Goal: Task Accomplishment & Management: Use online tool/utility

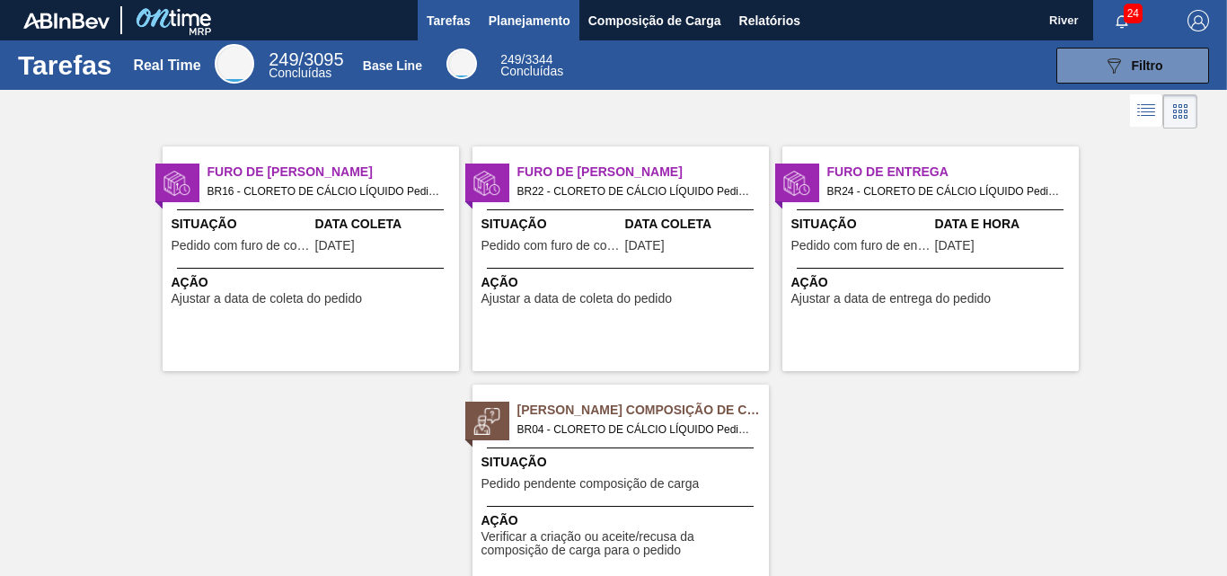
click at [520, 15] on span "Planejamento" at bounding box center [530, 21] width 82 height 22
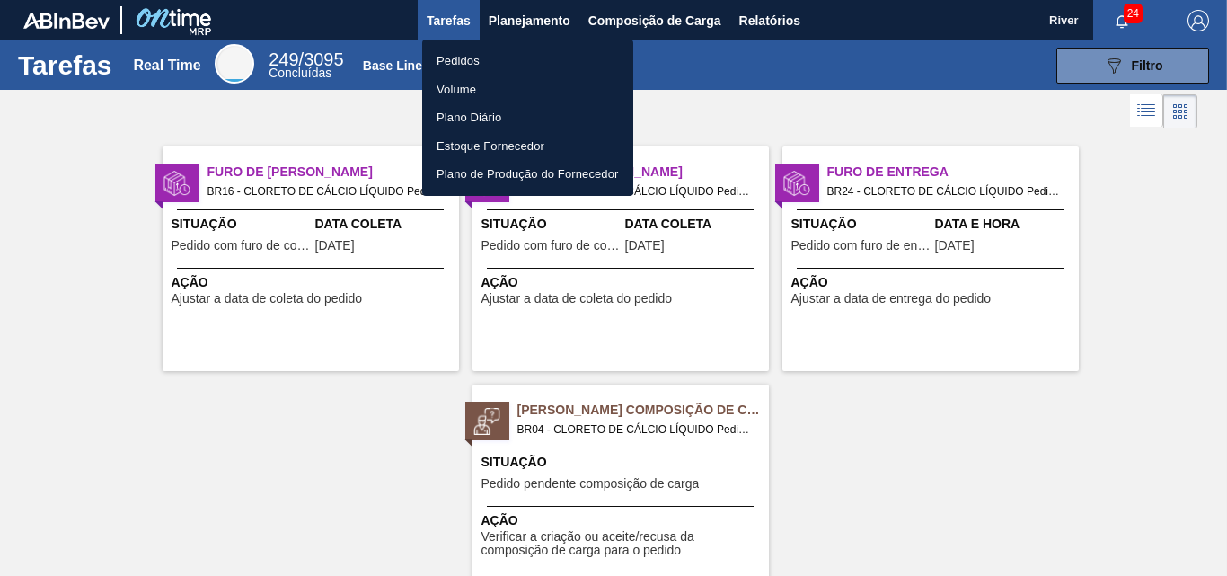
click at [446, 56] on li "Pedidos" at bounding box center [527, 61] width 211 height 29
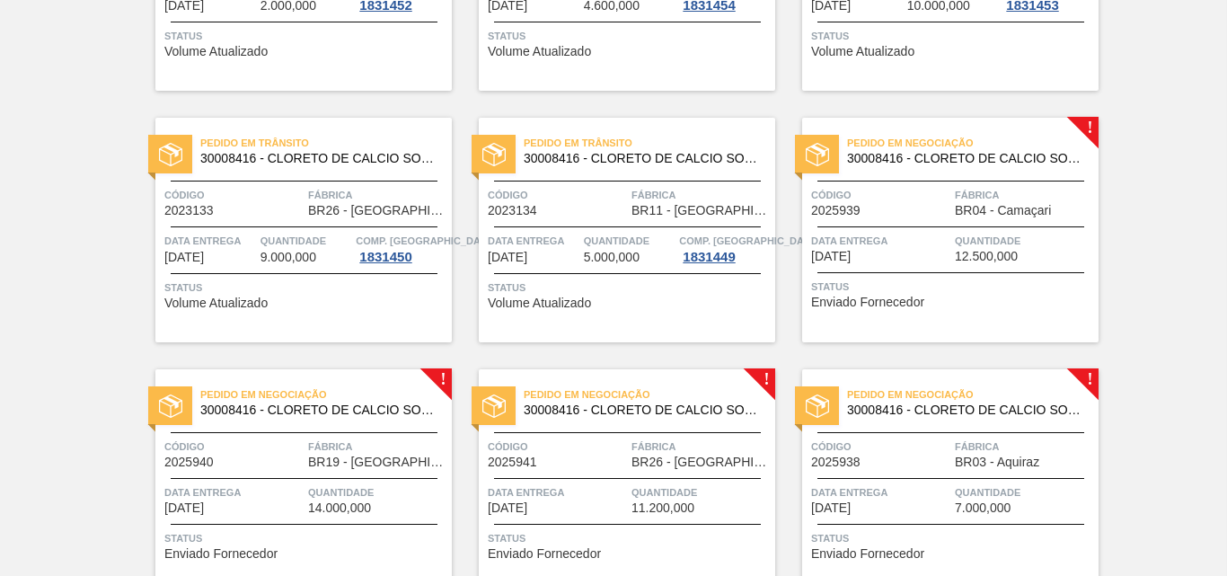
scroll to position [881, 0]
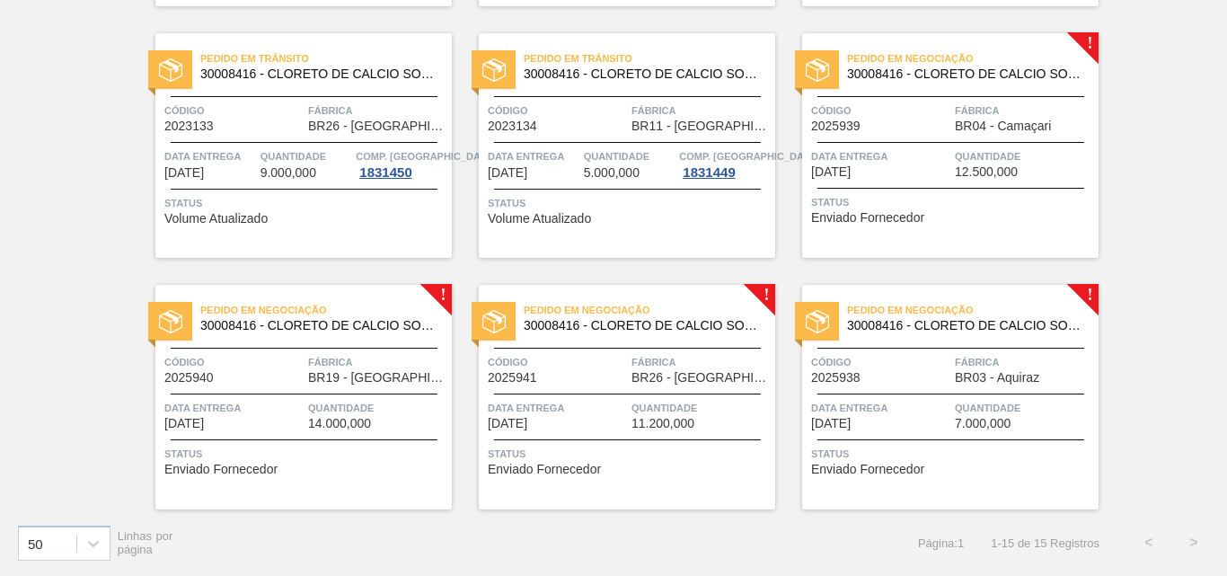
click at [825, 74] on img at bounding box center [817, 69] width 23 height 23
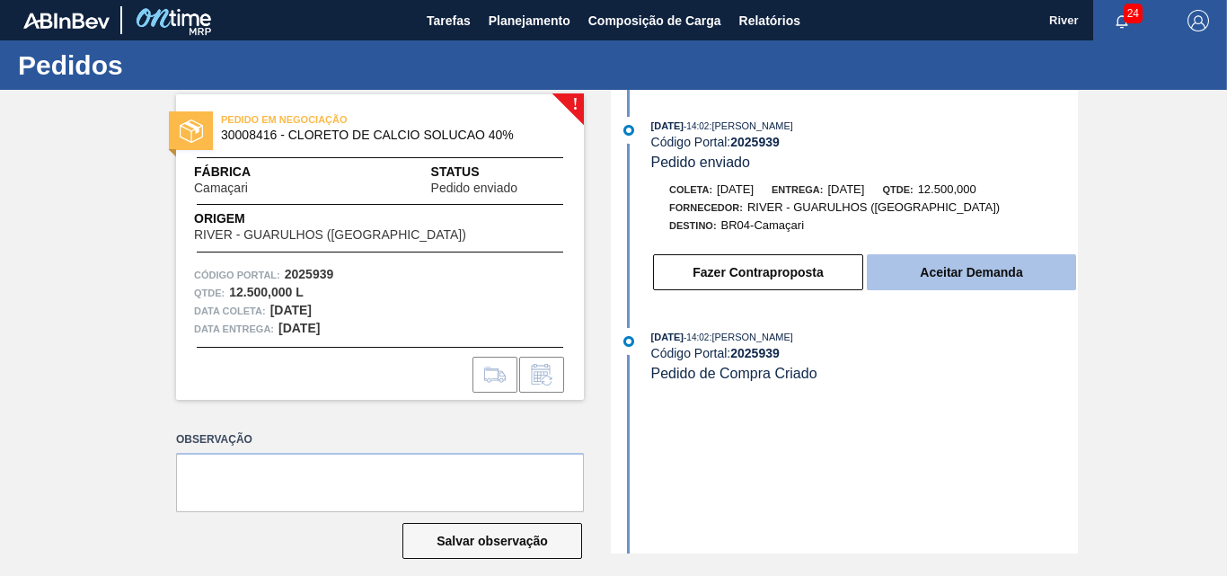
click at [942, 267] on button "Aceitar Demanda" at bounding box center [971, 272] width 209 height 36
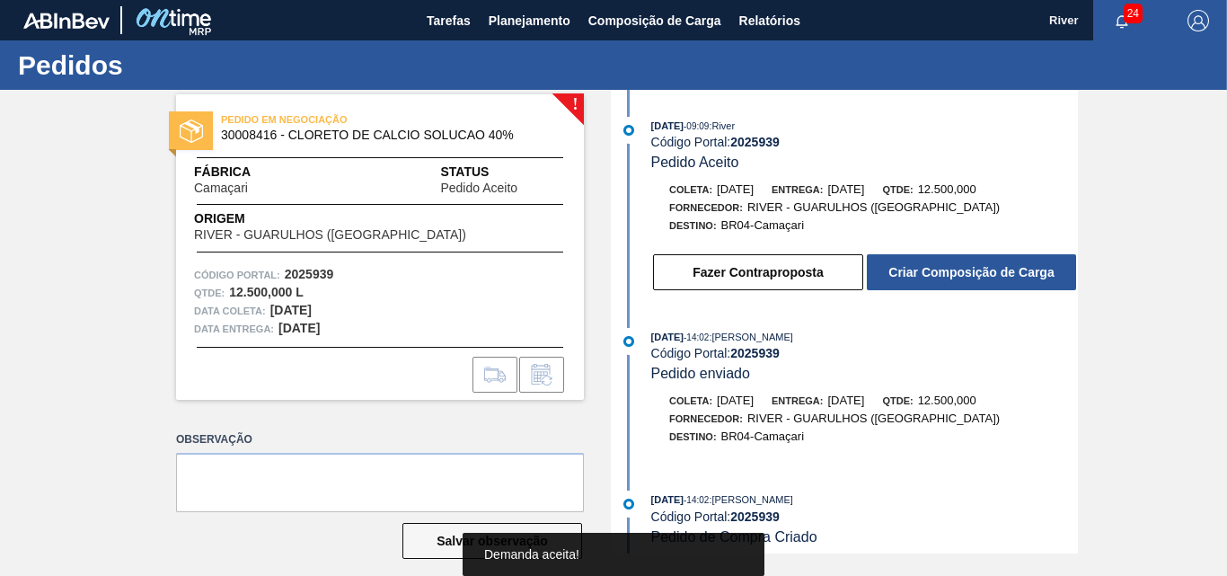
click at [942, 267] on button "Criar Composição de Carga" at bounding box center [971, 272] width 209 height 36
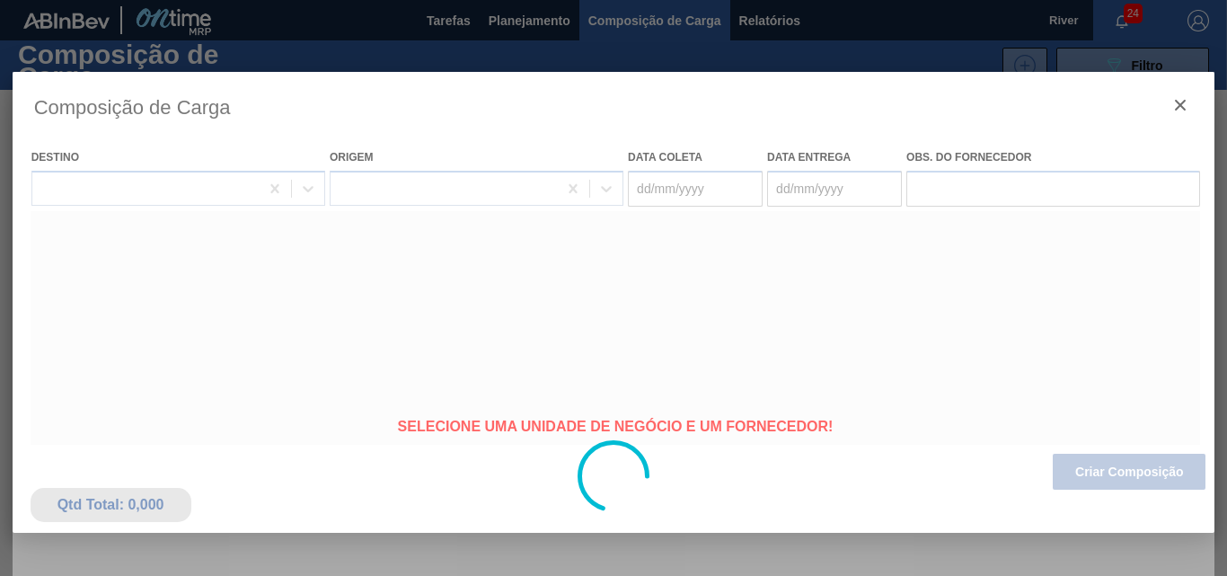
type coleta "[DATE]"
type entrega "[DATE]"
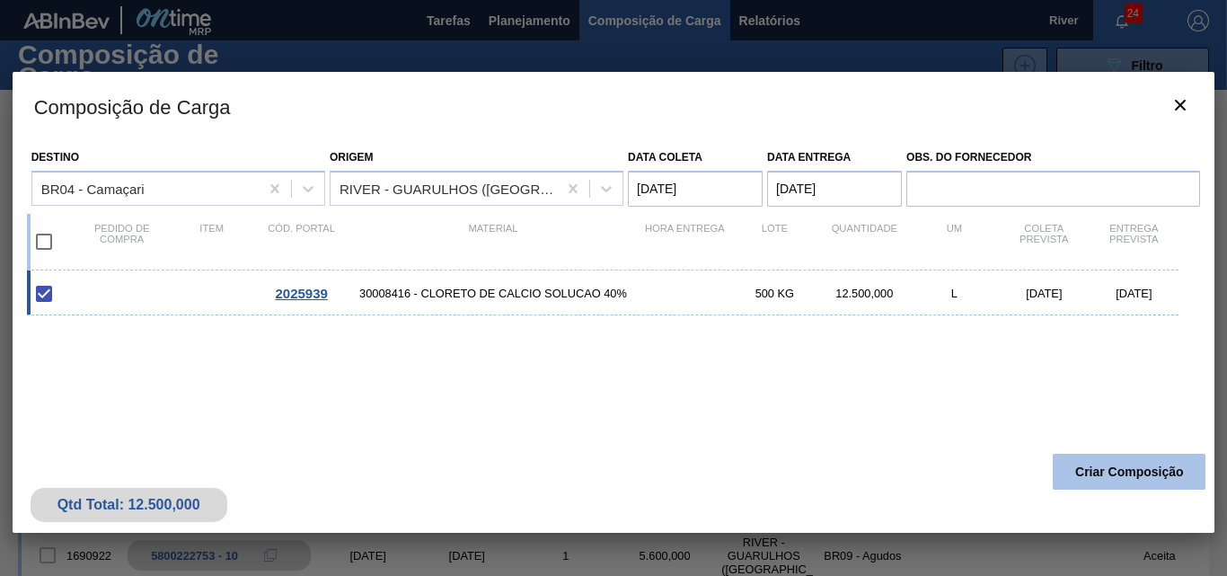
click at [1127, 463] on button "Criar Composição" at bounding box center [1129, 472] width 153 height 36
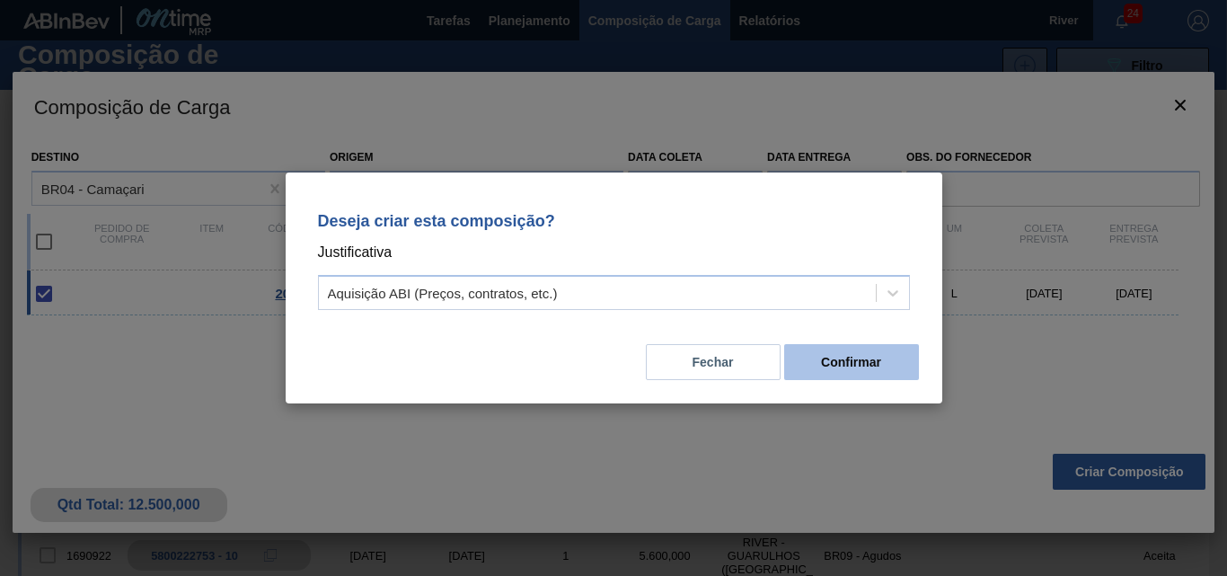
click at [886, 358] on button "Confirmar" at bounding box center [851, 362] width 135 height 36
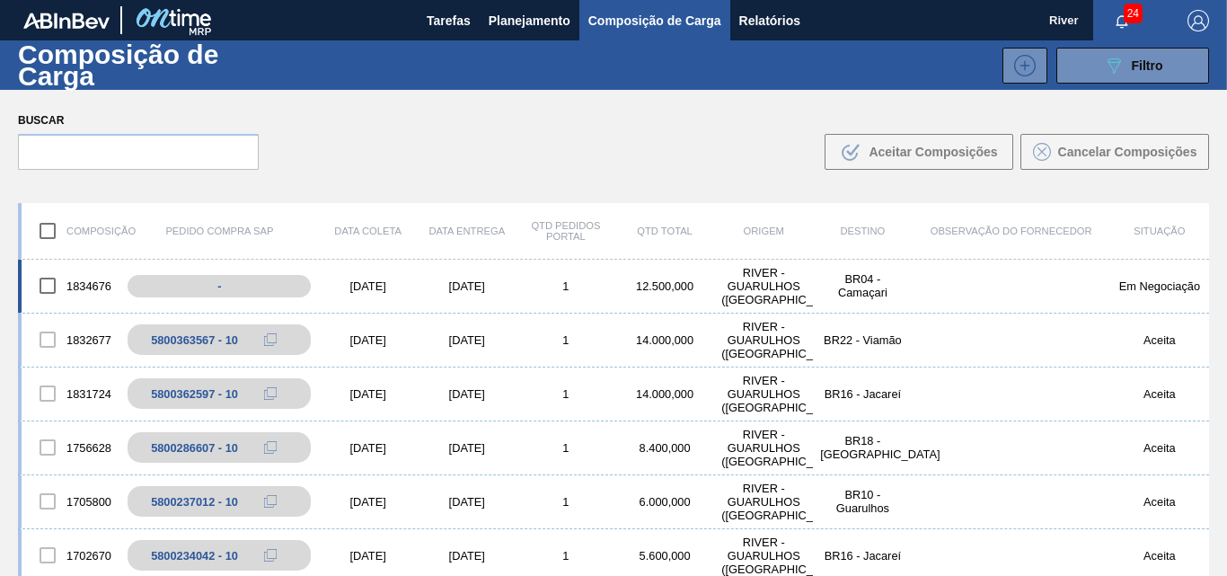
click at [364, 285] on div "[DATE]" at bounding box center [368, 285] width 99 height 13
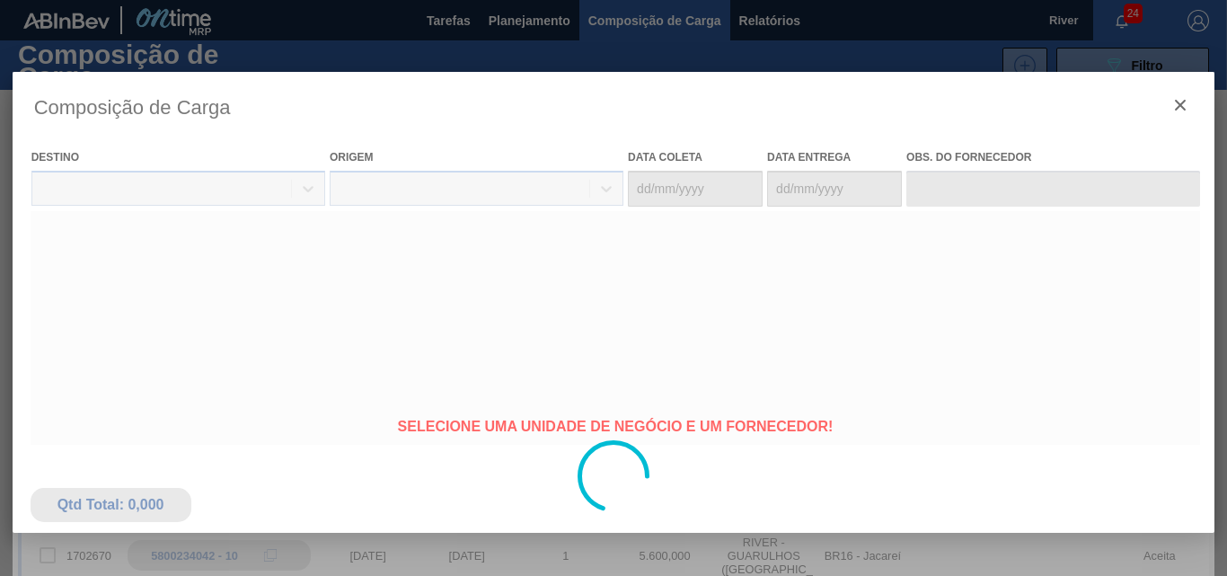
type coleta "[DATE]"
type entrega "[DATE]"
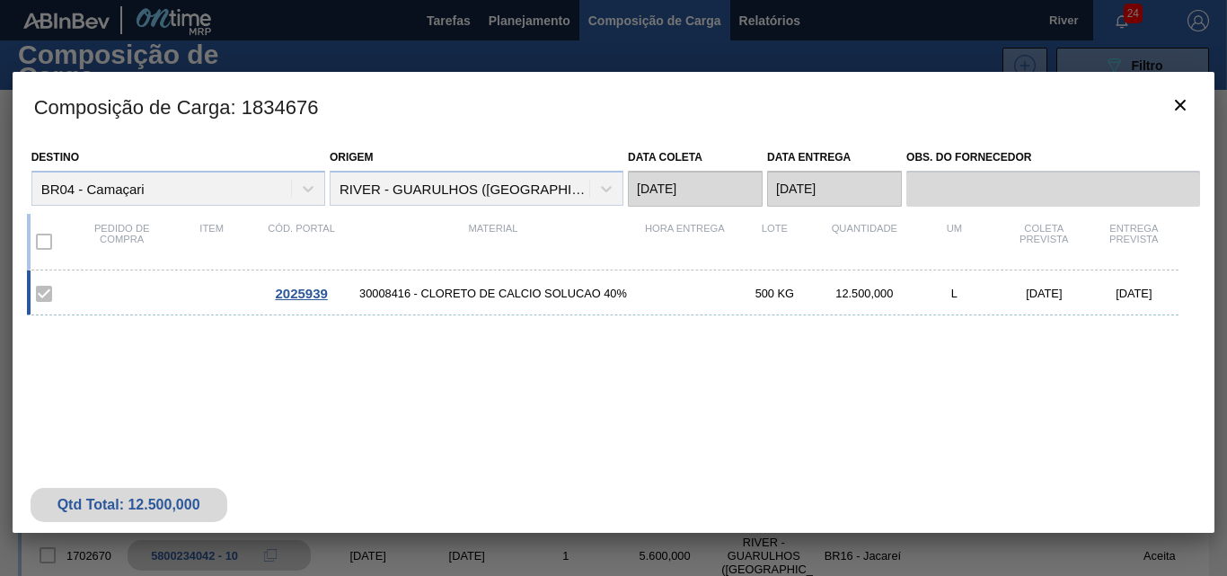
click at [402, 294] on span "30008416 - CLORETO DE CALCIO SOLUCAO 40%" at bounding box center [494, 293] width 294 height 13
click at [314, 296] on span "2025939" at bounding box center [301, 293] width 52 height 15
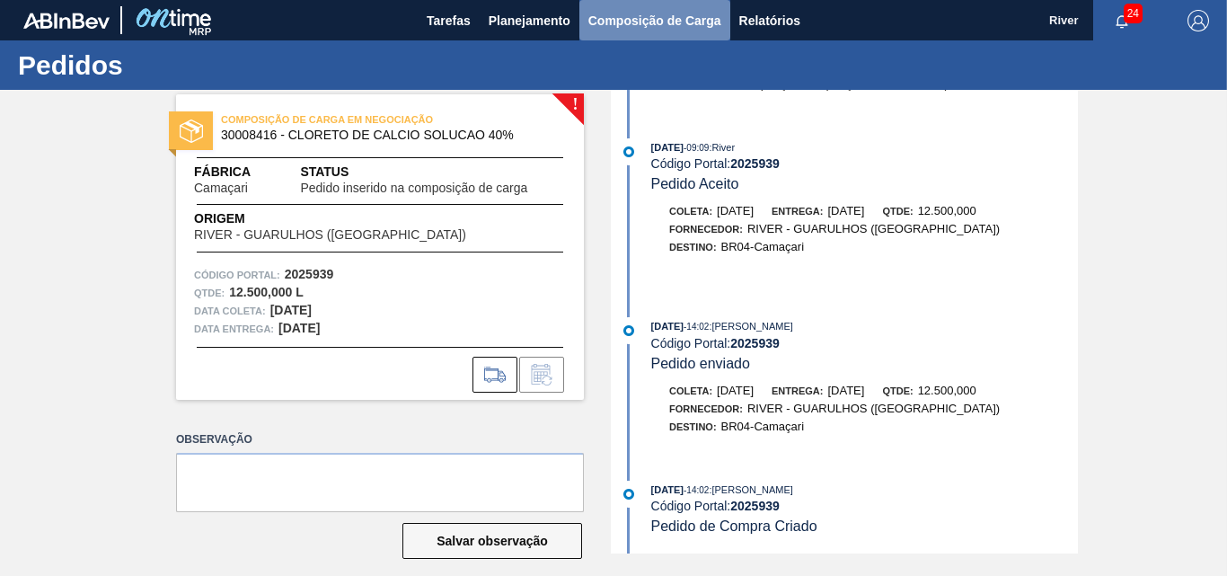
click at [658, 20] on span "Composição de Carga" at bounding box center [654, 21] width 133 height 22
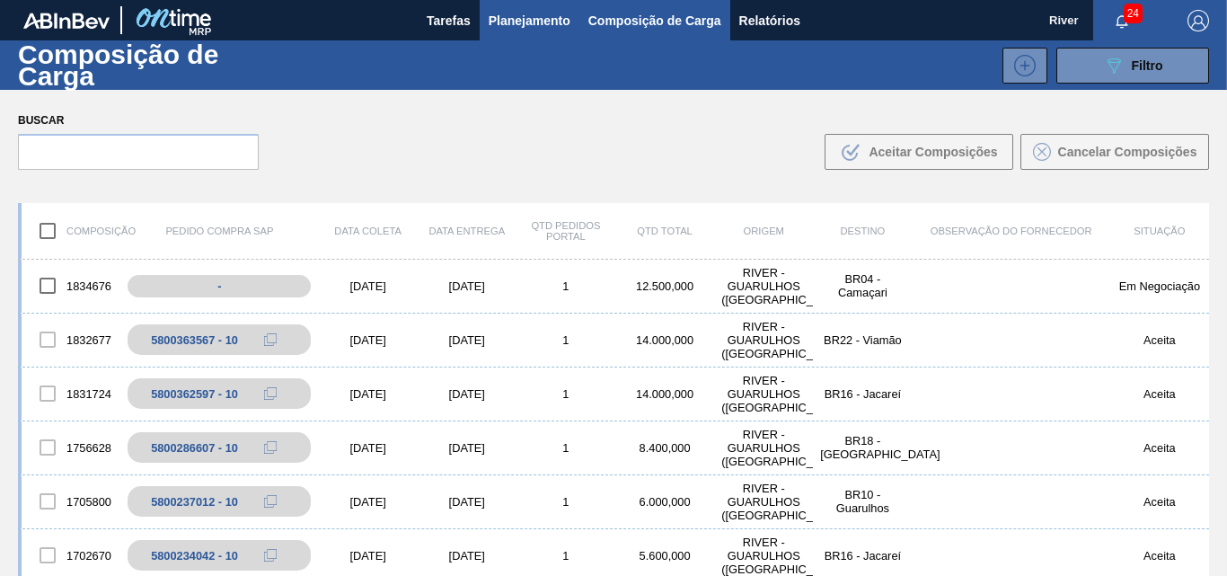
click at [520, 23] on span "Planejamento" at bounding box center [530, 21] width 82 height 22
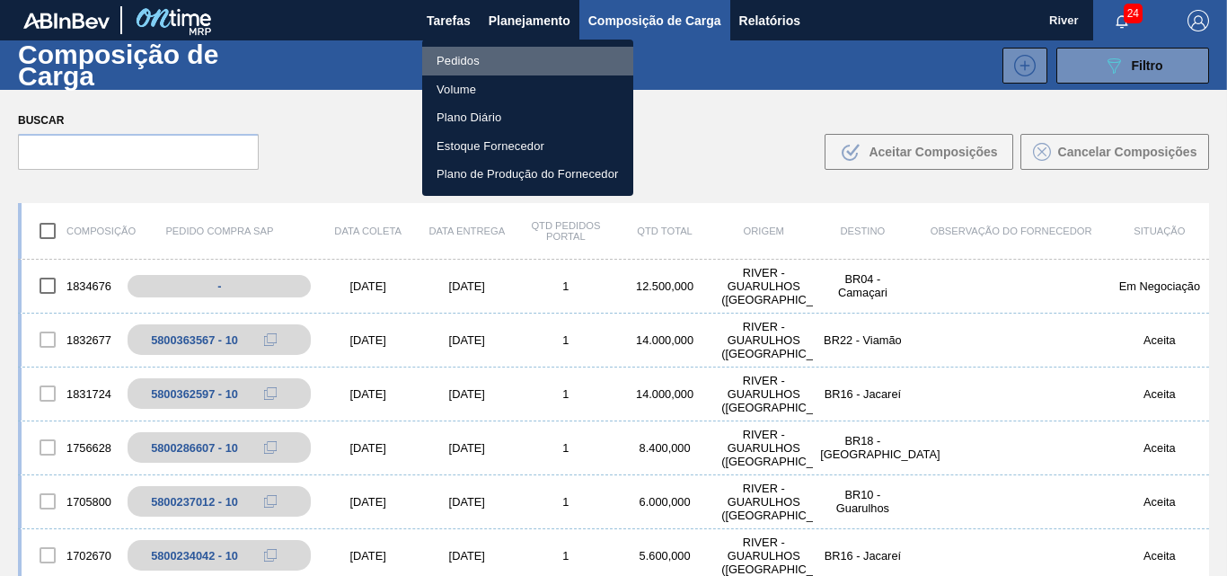
click at [467, 57] on li "Pedidos" at bounding box center [527, 61] width 211 height 29
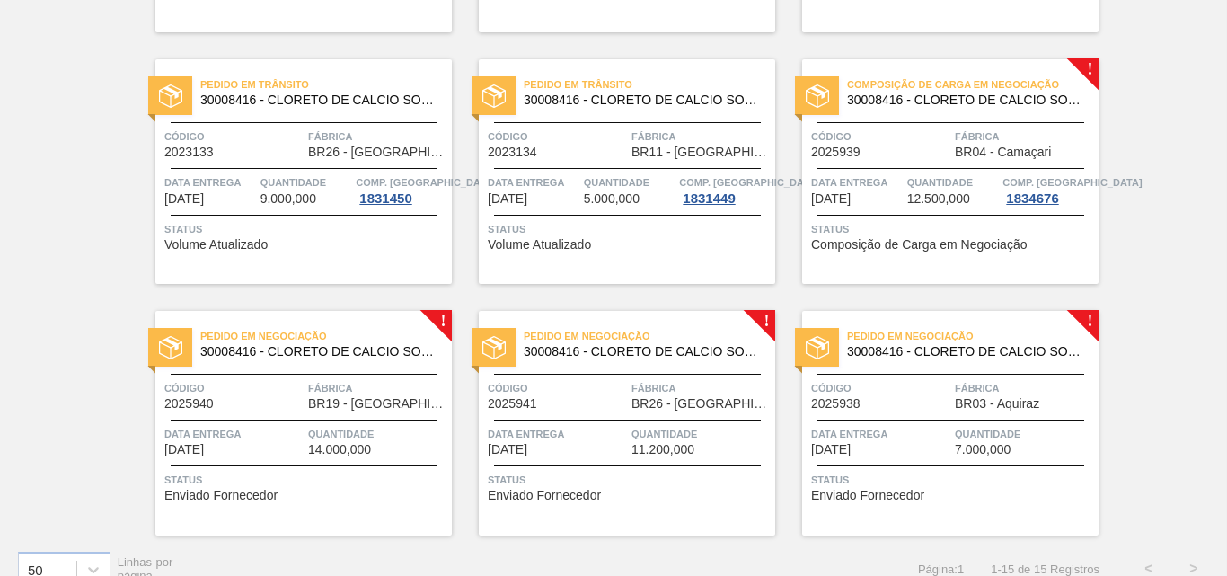
scroll to position [881, 0]
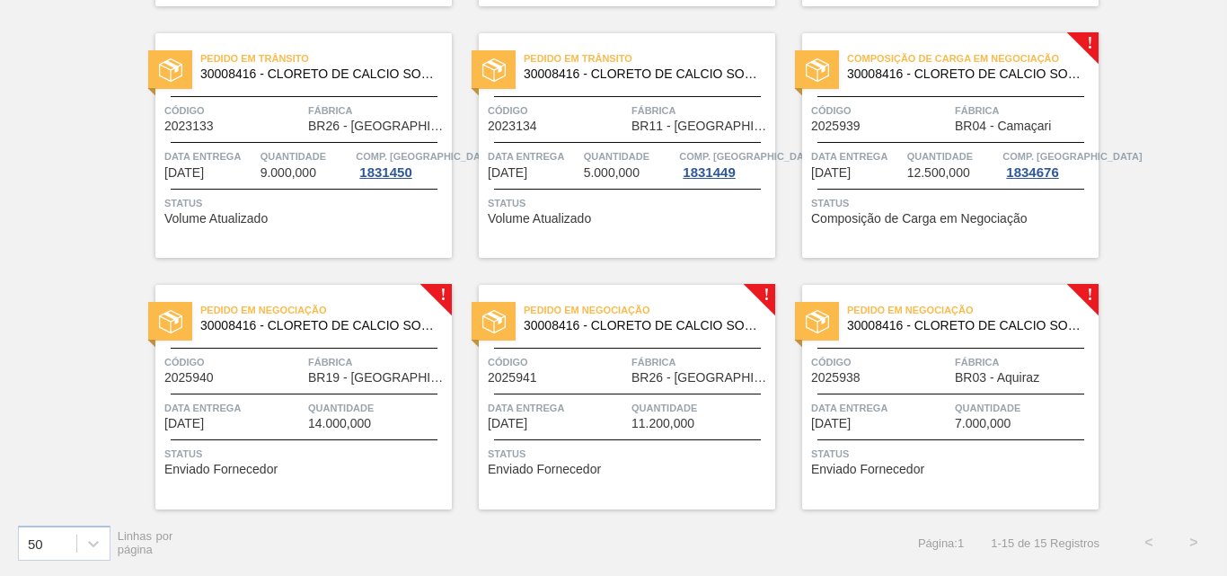
click at [155, 318] on div at bounding box center [170, 321] width 44 height 39
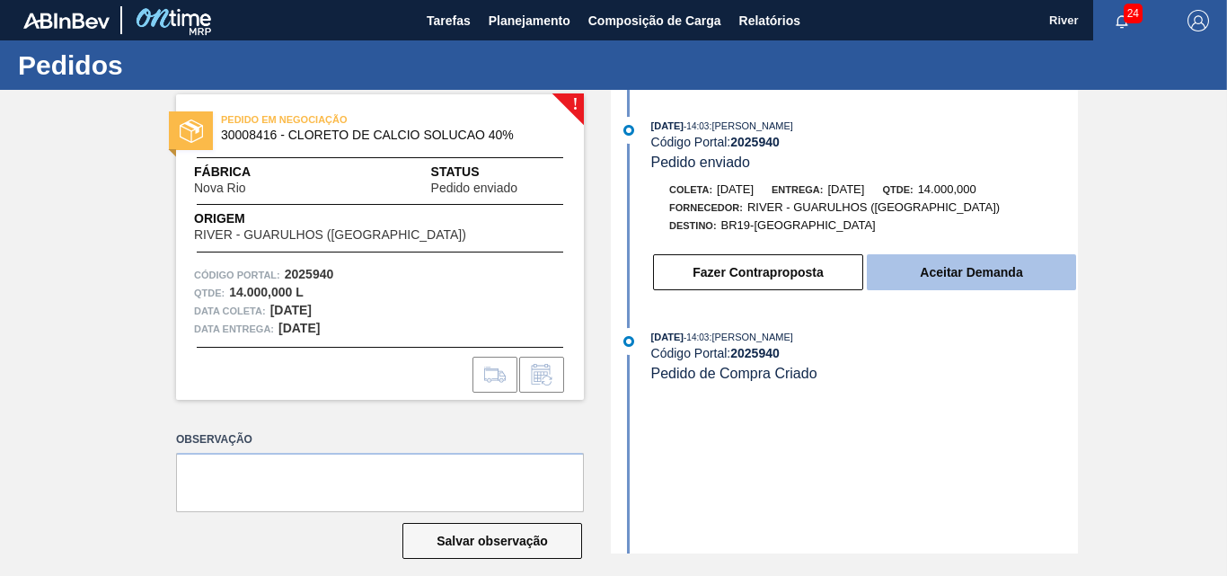
click at [960, 261] on button "Aceitar Demanda" at bounding box center [971, 272] width 209 height 36
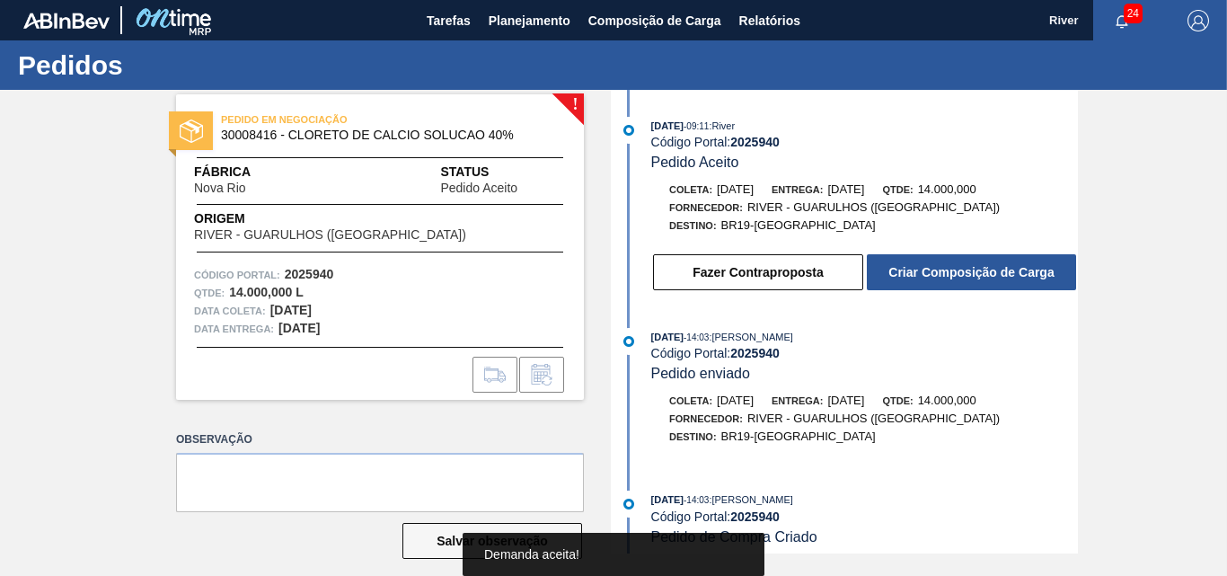
click at [960, 261] on button "Criar Composição de Carga" at bounding box center [971, 272] width 209 height 36
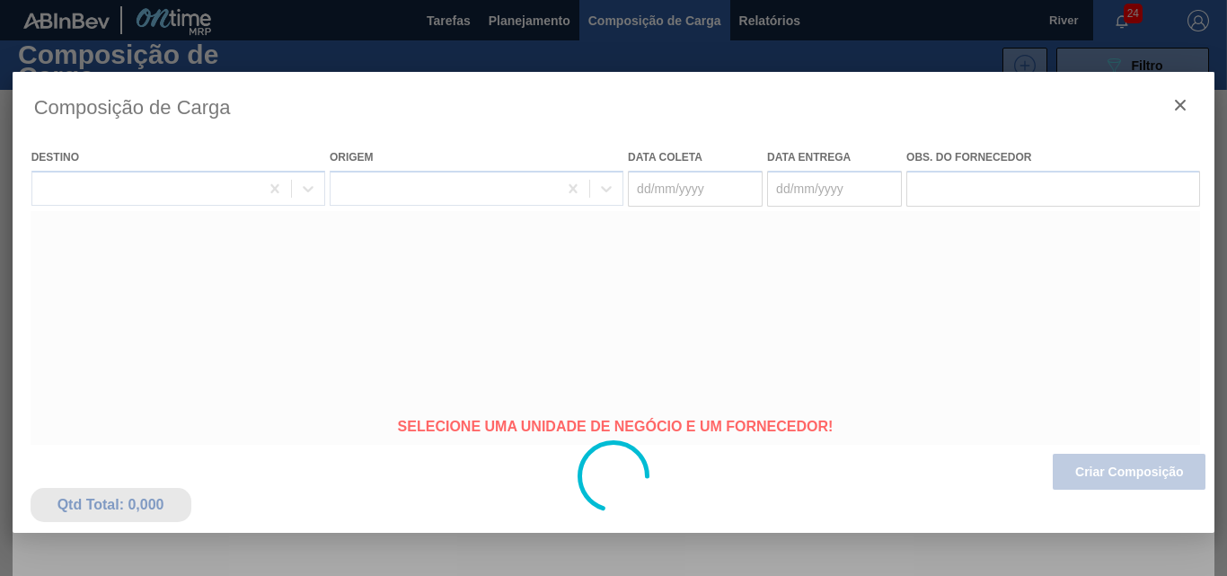
type coleta "[DATE]"
type entrega "[DATE]"
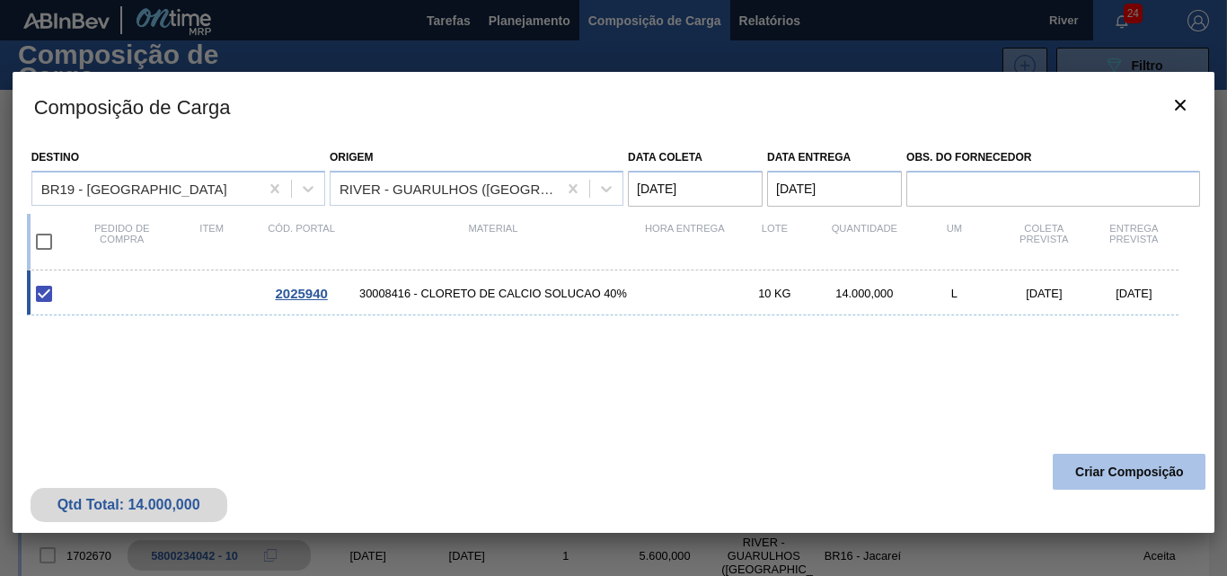
click at [1110, 465] on button "Criar Composição" at bounding box center [1129, 472] width 153 height 36
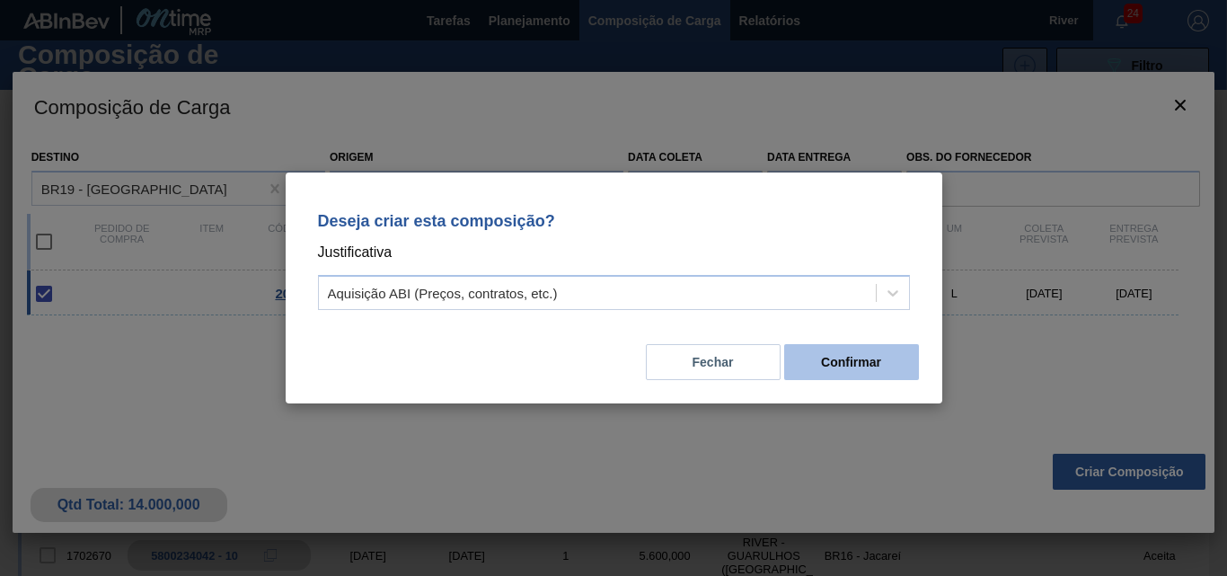
click at [847, 358] on button "Confirmar" at bounding box center [851, 362] width 135 height 36
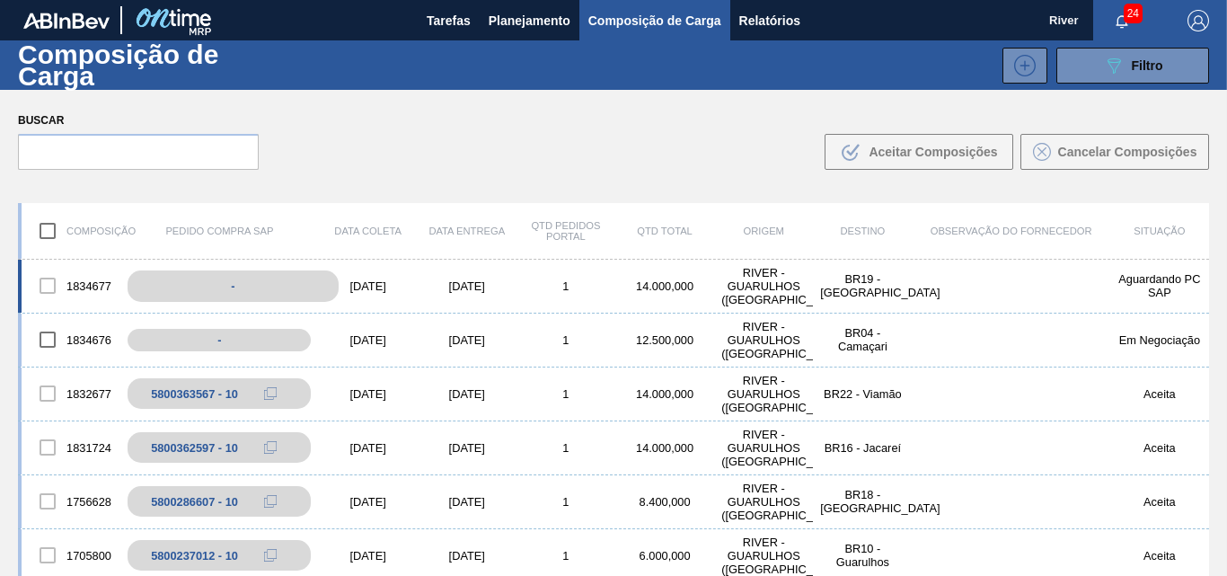
click at [278, 288] on div "-" at bounding box center [233, 285] width 210 height 31
click at [373, 284] on div "[DATE]" at bounding box center [368, 285] width 99 height 13
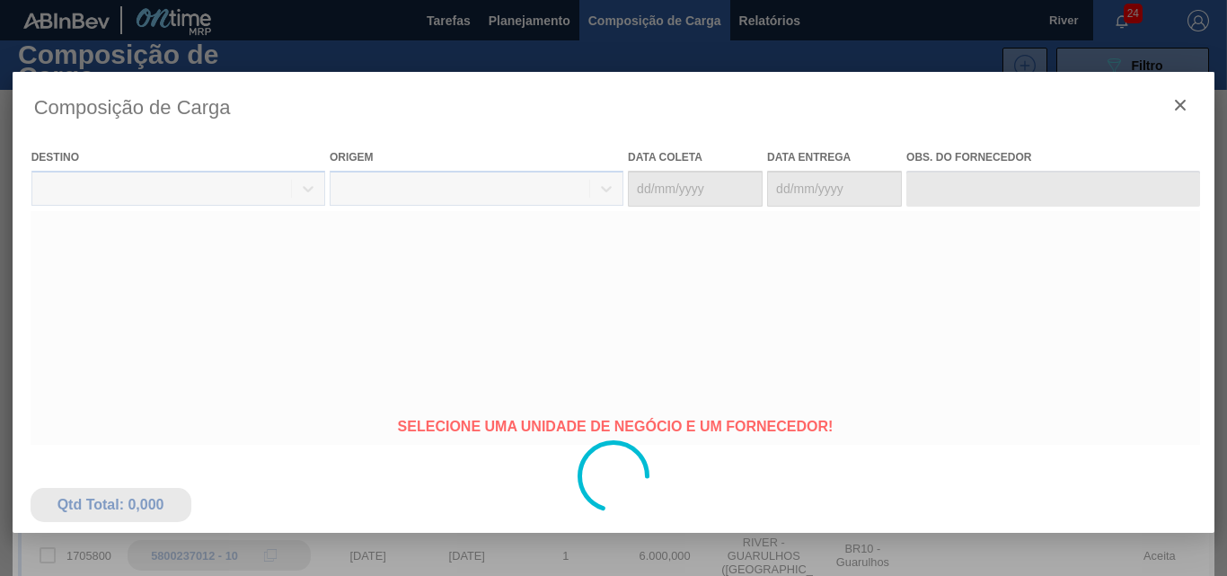
type coleta "[DATE]"
type entrega "[DATE]"
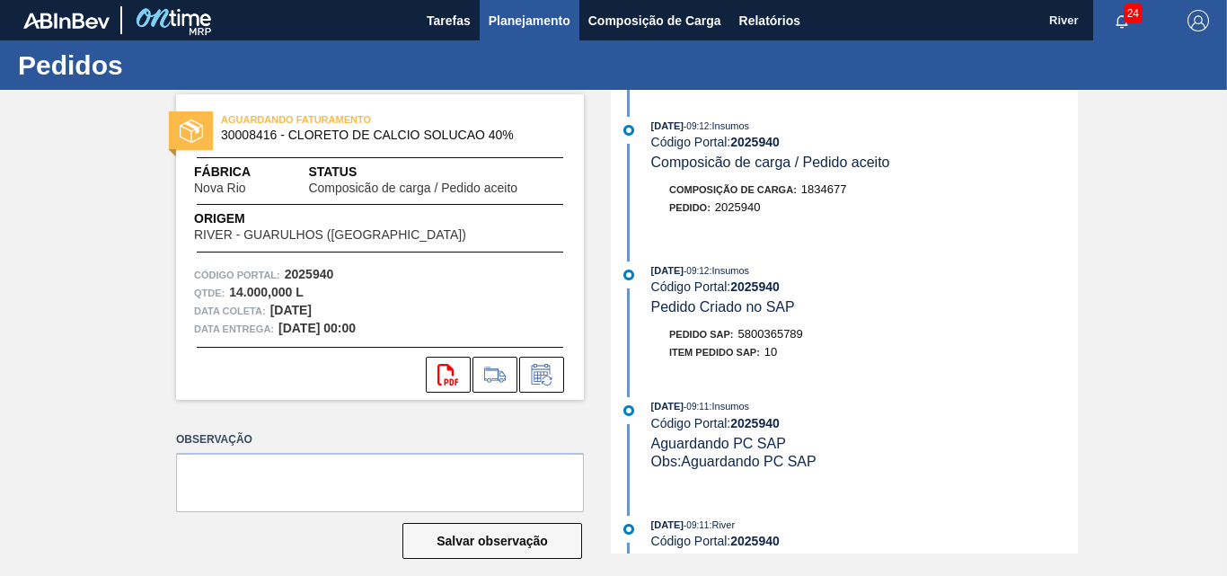
click at [525, 15] on span "Planejamento" at bounding box center [530, 21] width 82 height 22
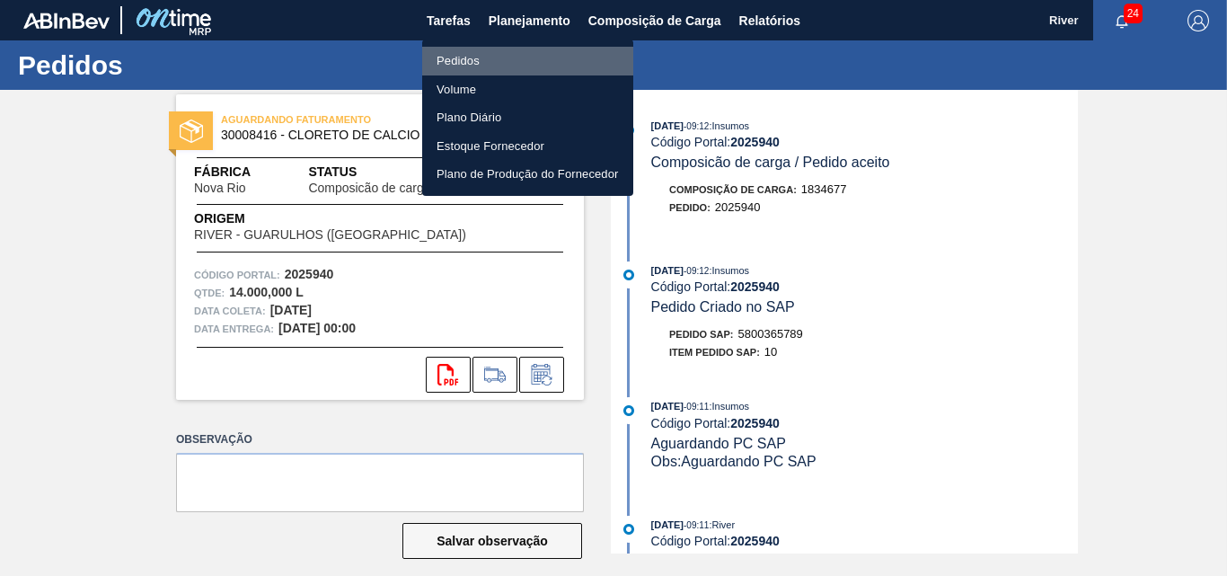
click at [444, 54] on li "Pedidos" at bounding box center [527, 61] width 211 height 29
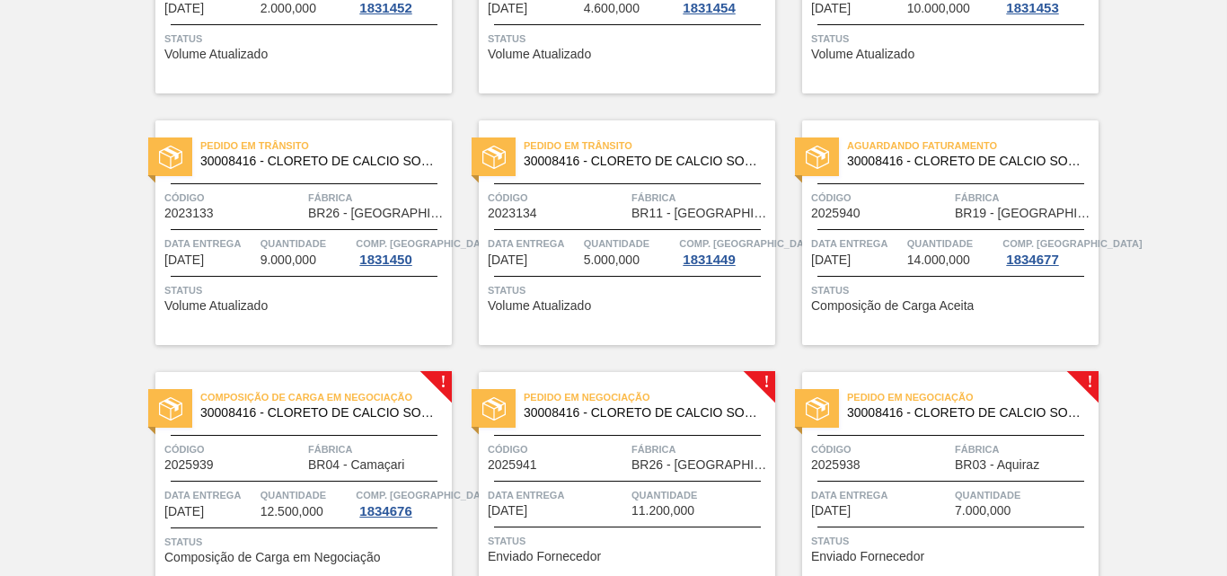
scroll to position [881, 0]
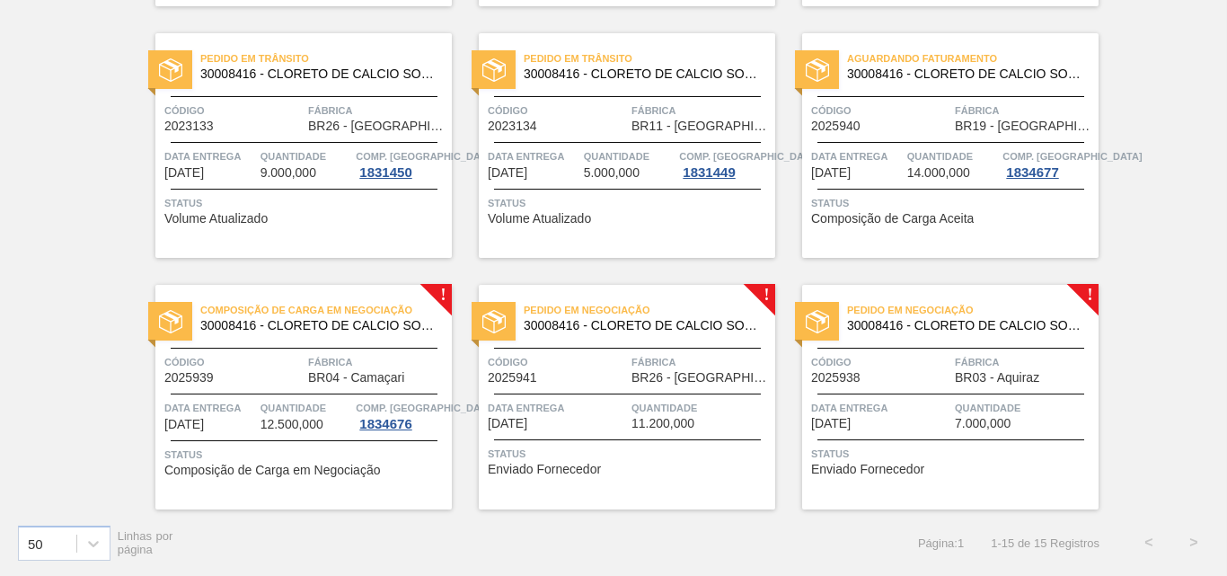
click at [490, 316] on img at bounding box center [493, 321] width 23 height 23
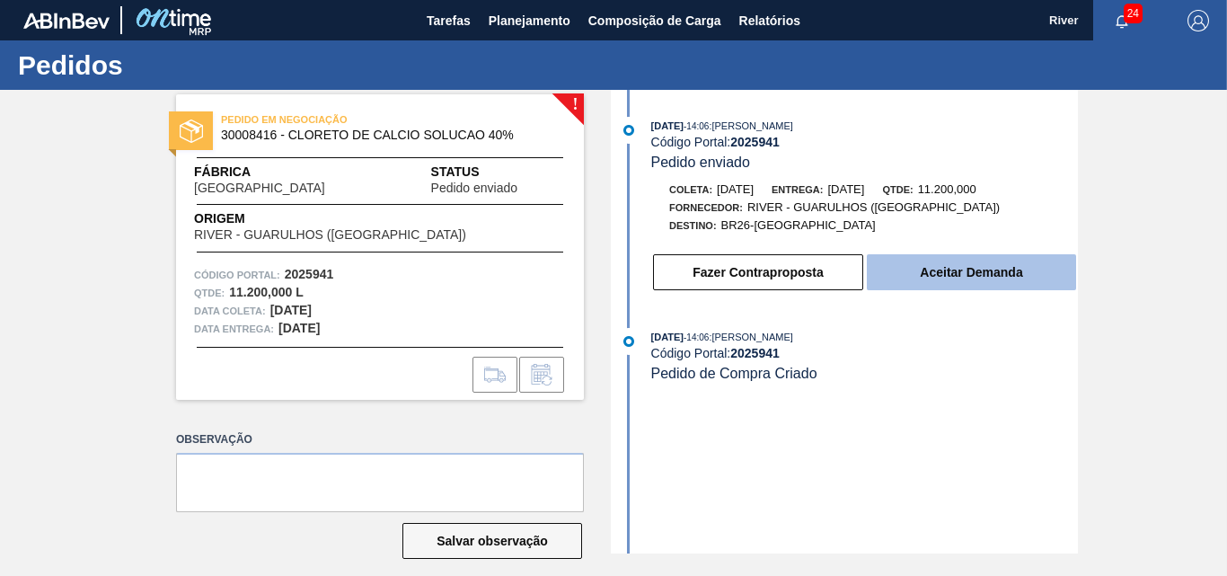
click at [984, 267] on button "Aceitar Demanda" at bounding box center [971, 272] width 209 height 36
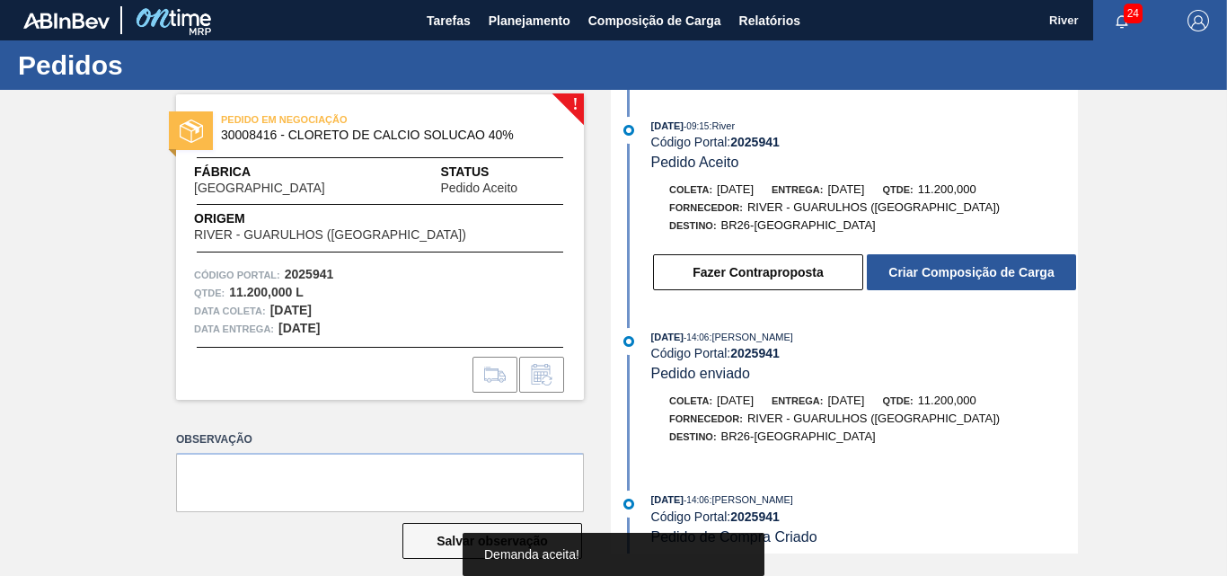
click at [984, 267] on button "Criar Composição de Carga" at bounding box center [971, 272] width 209 height 36
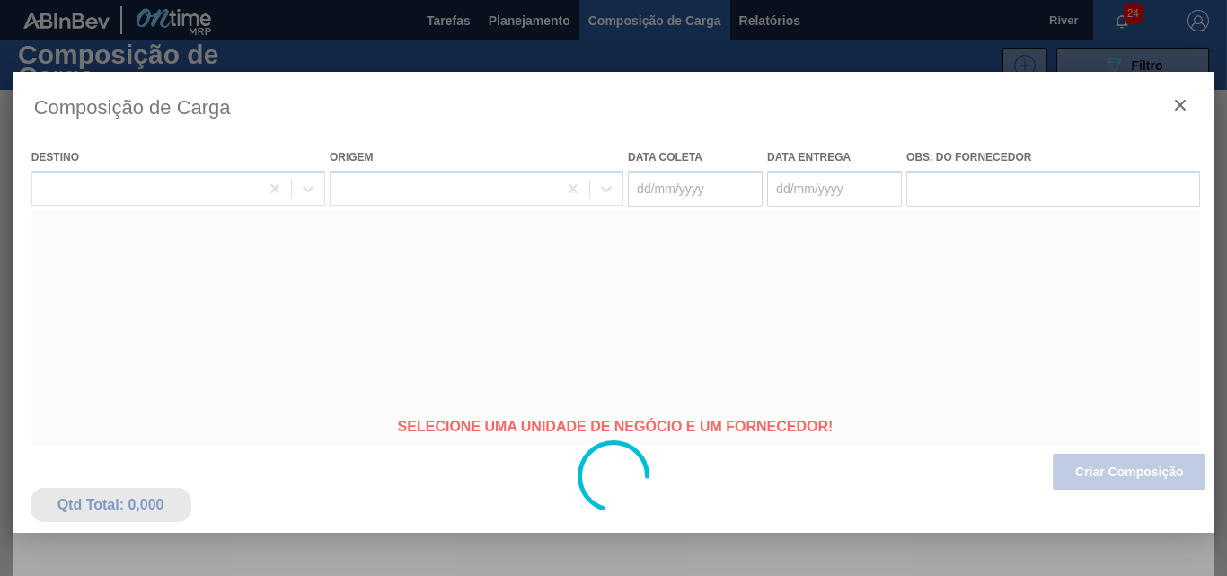
type coleta "[DATE]"
type entrega "[DATE]"
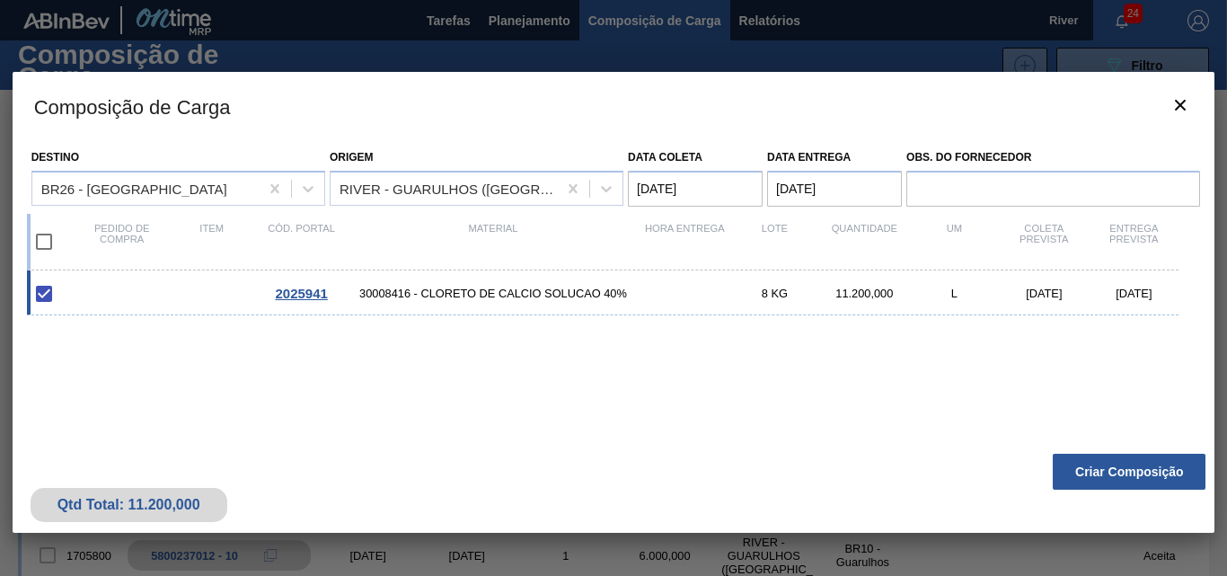
click at [1097, 465] on button "Criar Composição" at bounding box center [1129, 472] width 153 height 36
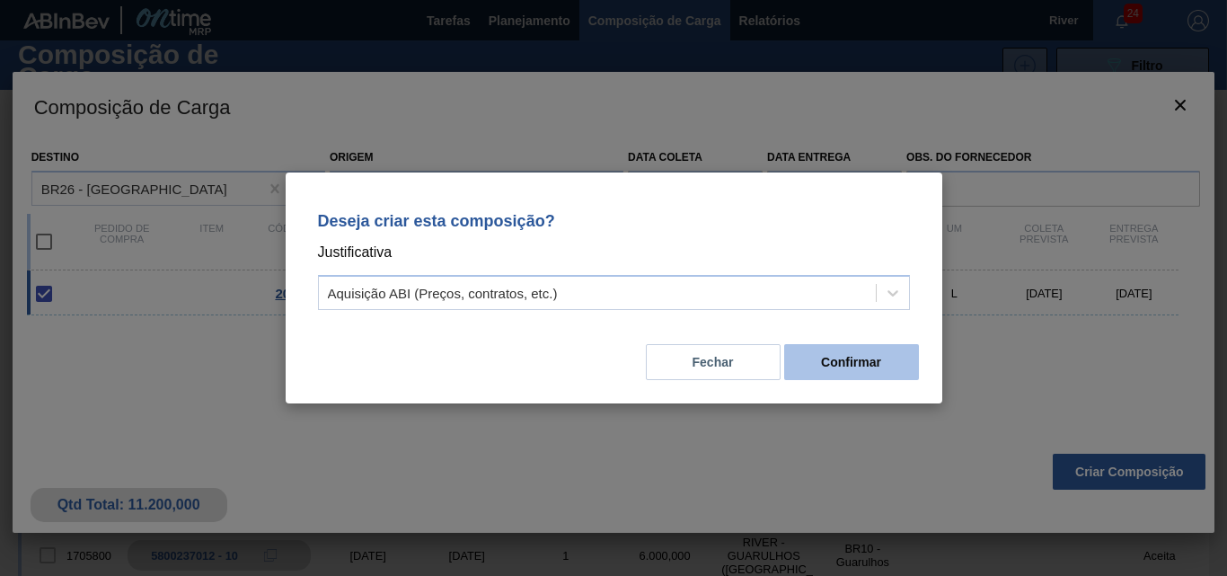
click at [798, 354] on button "Confirmar" at bounding box center [851, 362] width 135 height 36
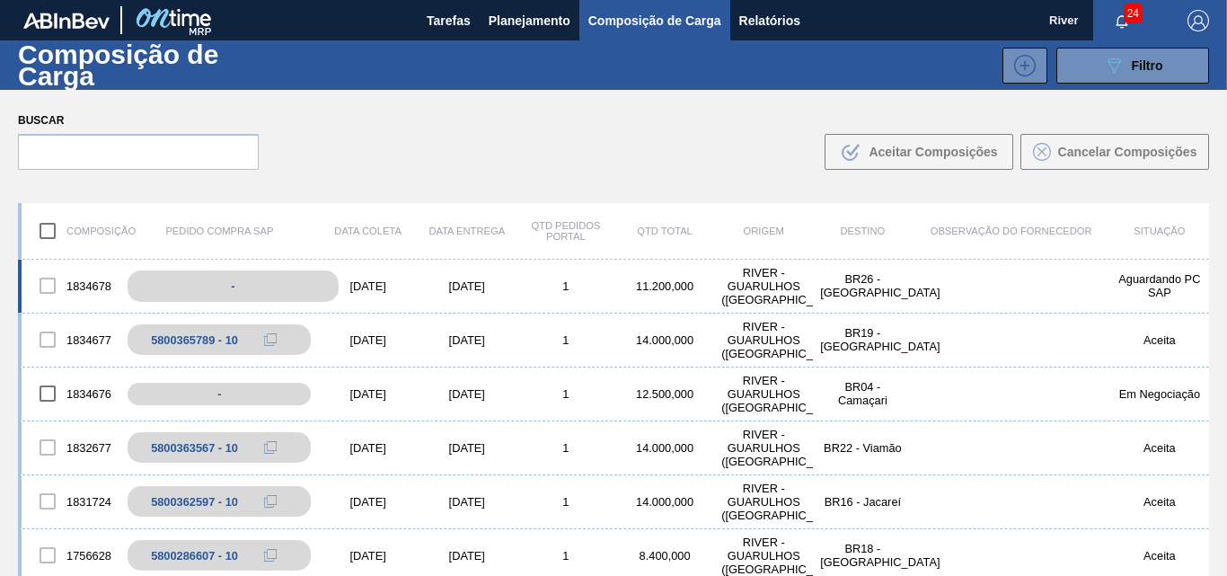
click at [282, 284] on div "-" at bounding box center [233, 285] width 210 height 31
click at [376, 281] on div "[DATE]" at bounding box center [368, 285] width 99 height 13
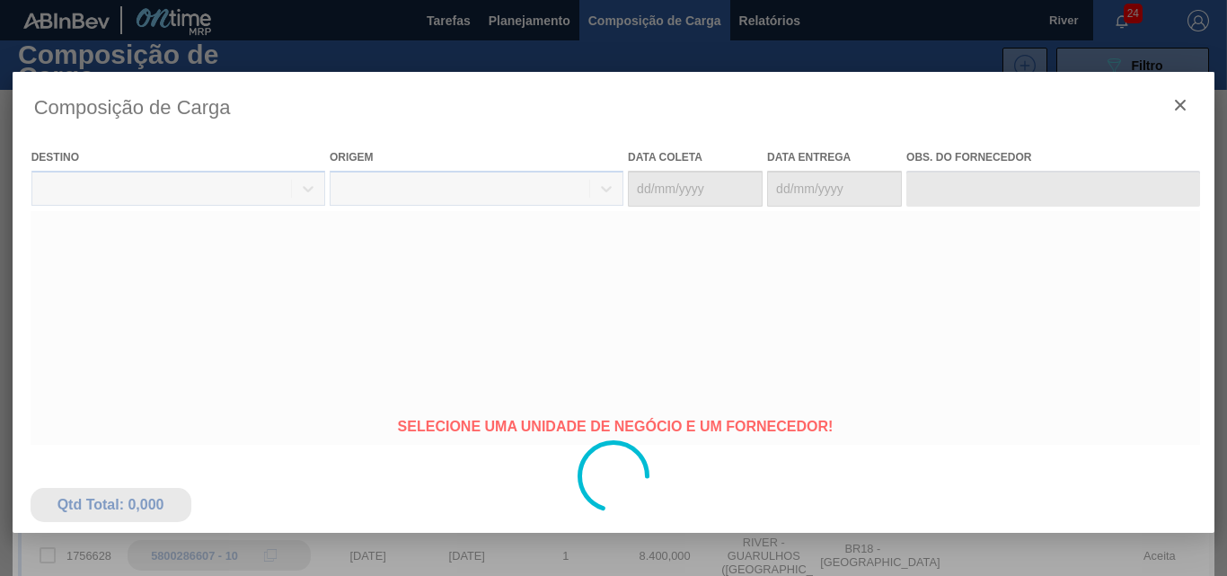
type coleta "[DATE]"
type entrega "[DATE]"
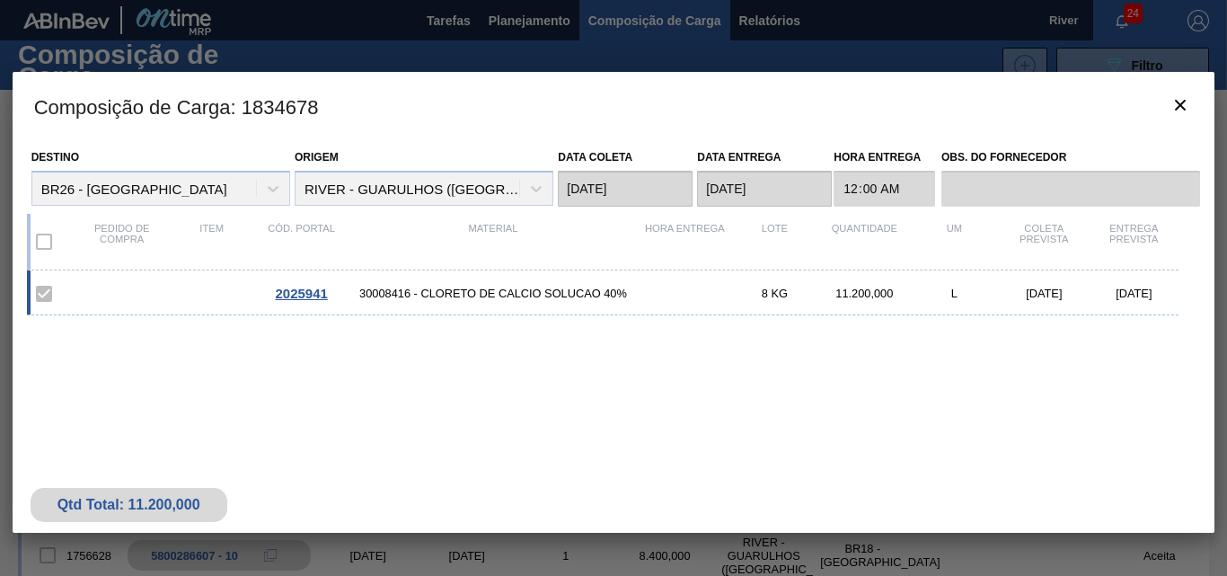
click at [302, 296] on span "2025941" at bounding box center [301, 293] width 52 height 15
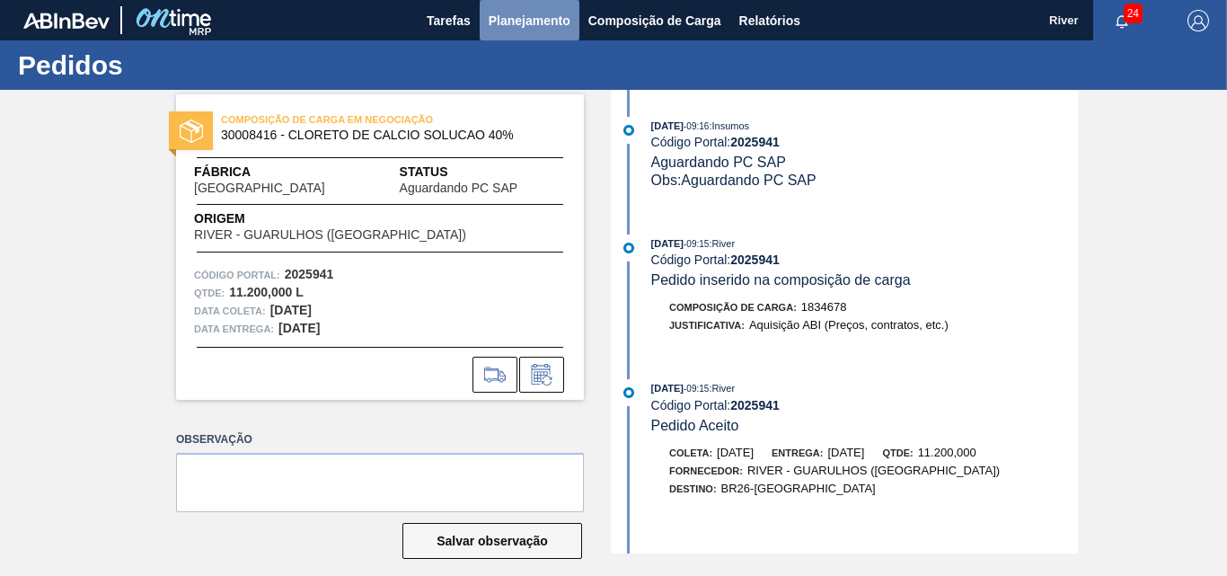
click at [513, 21] on span "Planejamento" at bounding box center [530, 21] width 82 height 22
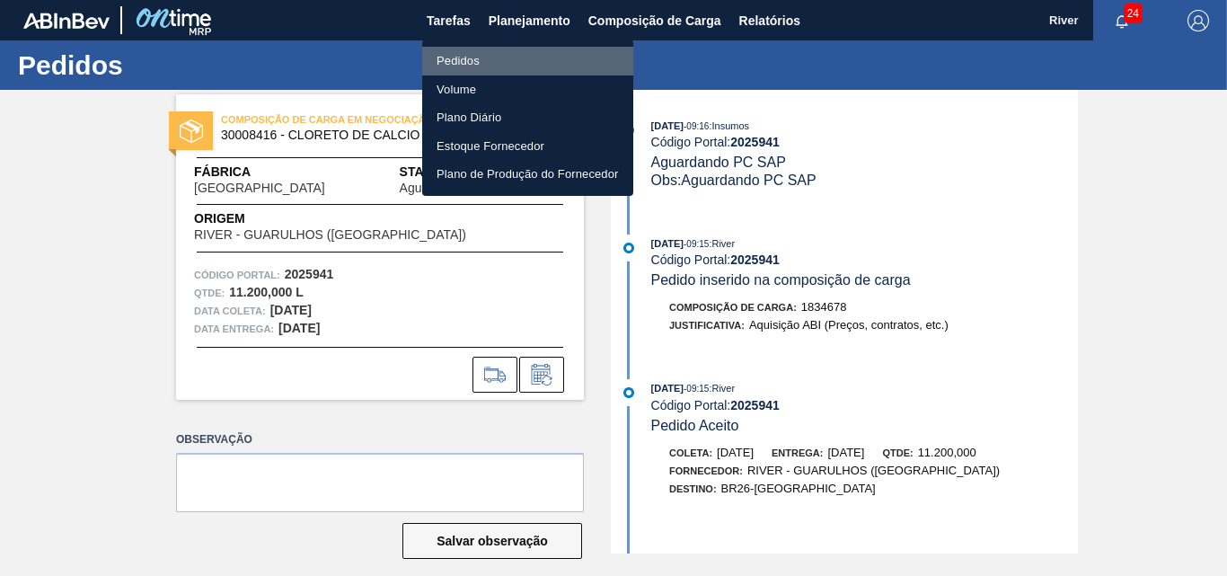
click at [452, 57] on li "Pedidos" at bounding box center [527, 61] width 211 height 29
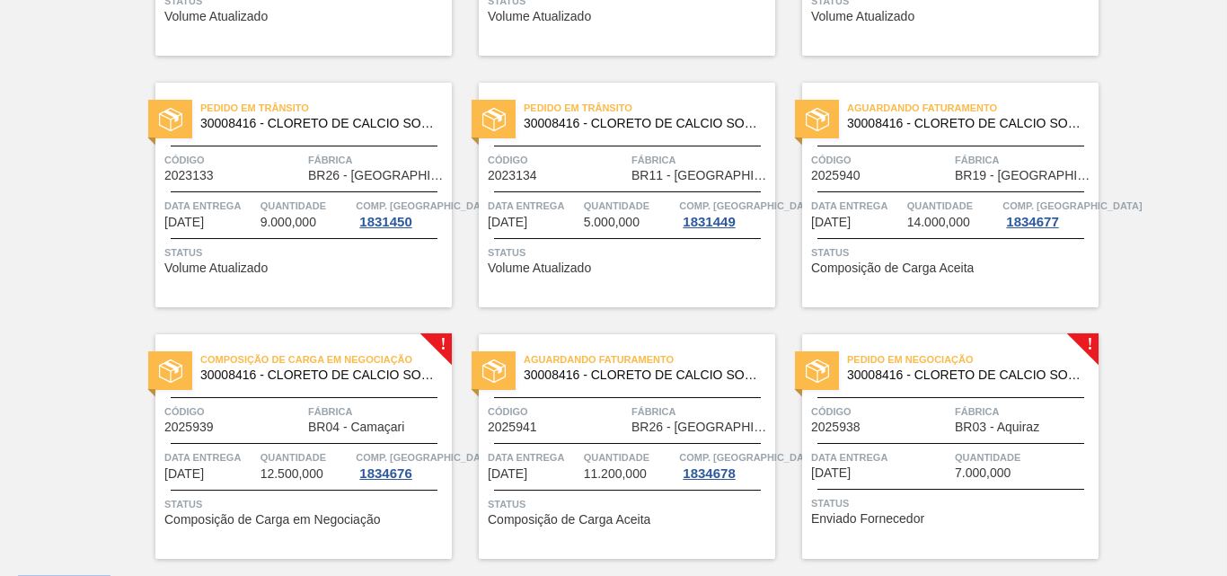
scroll to position [881, 0]
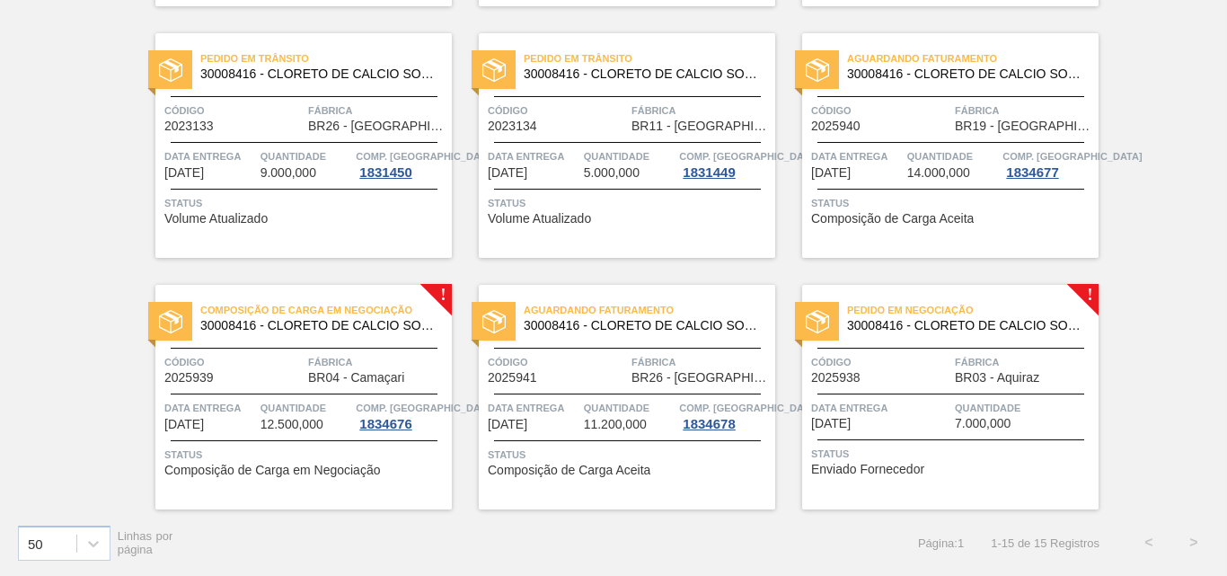
click at [813, 314] on img at bounding box center [817, 321] width 23 height 23
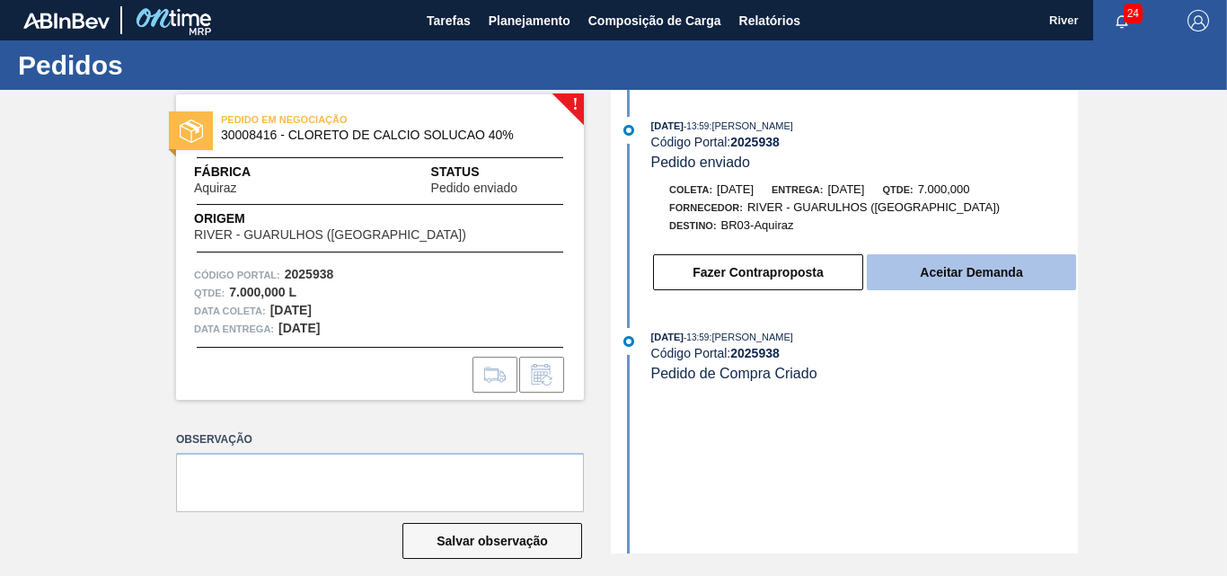
click at [936, 270] on button "Aceitar Demanda" at bounding box center [971, 272] width 209 height 36
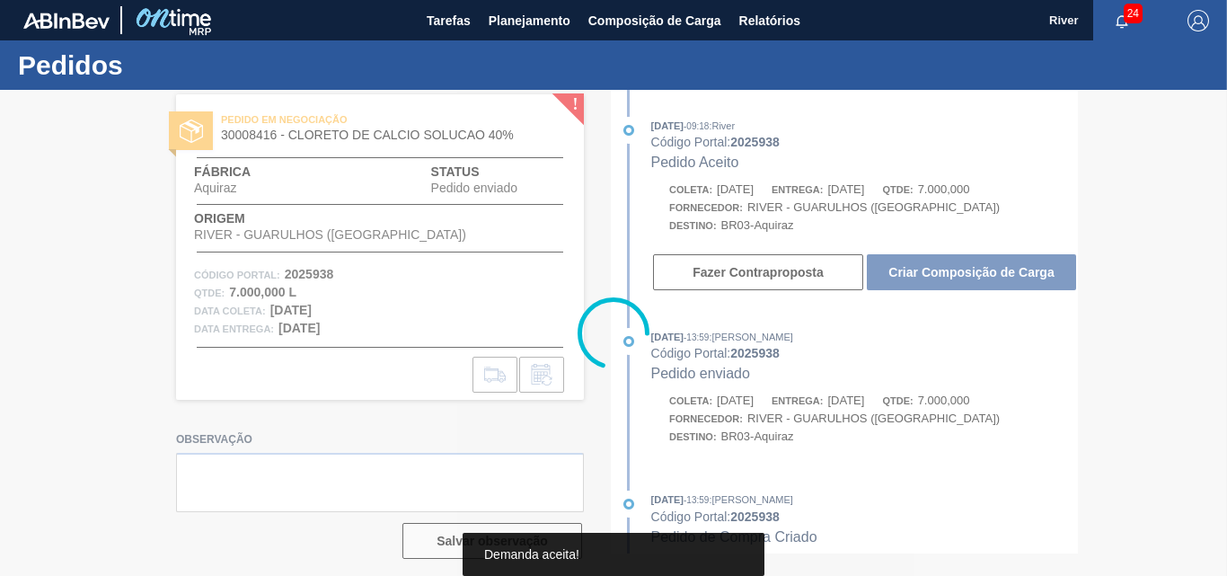
click at [911, 278] on div at bounding box center [613, 333] width 1227 height 486
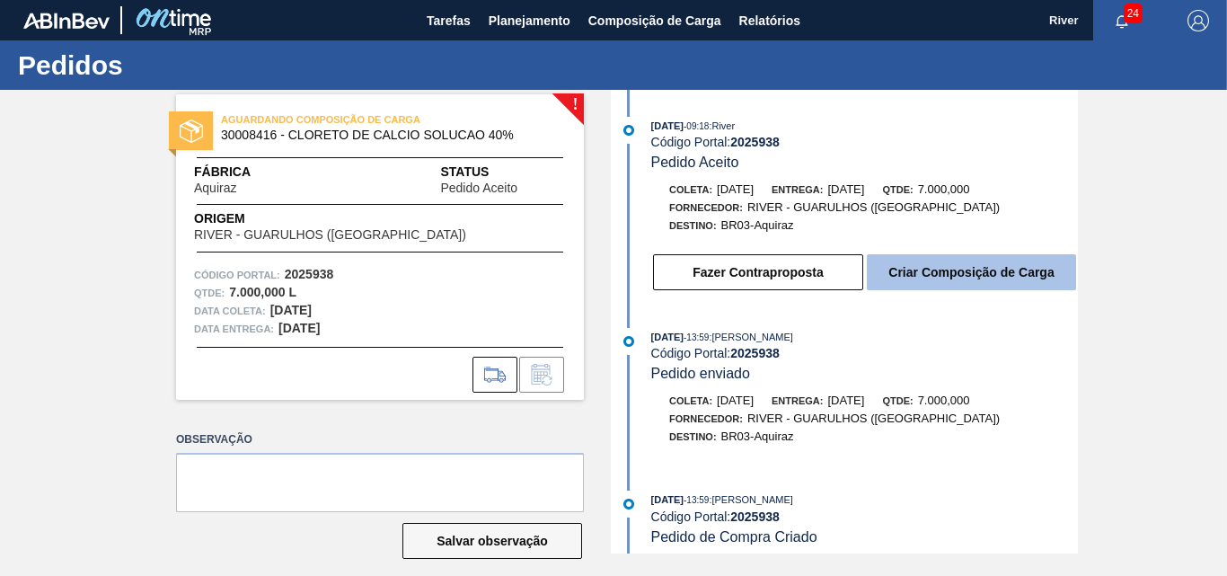
click at [913, 278] on button "Criar Composição de Carga" at bounding box center [971, 272] width 209 height 36
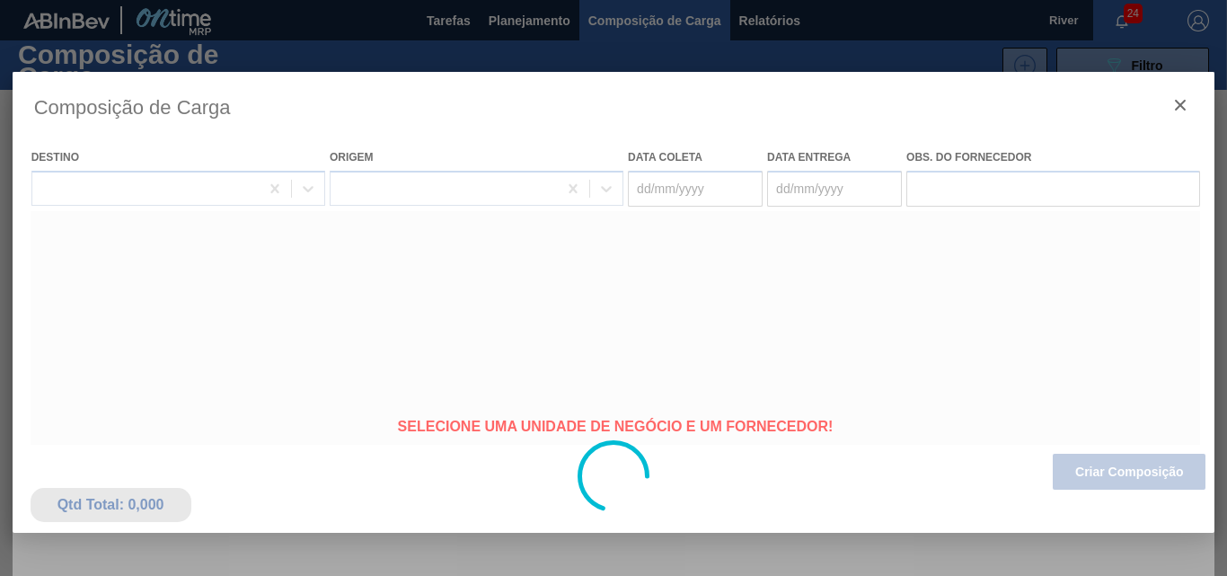
type coleta "[DATE]"
type entrega "[DATE]"
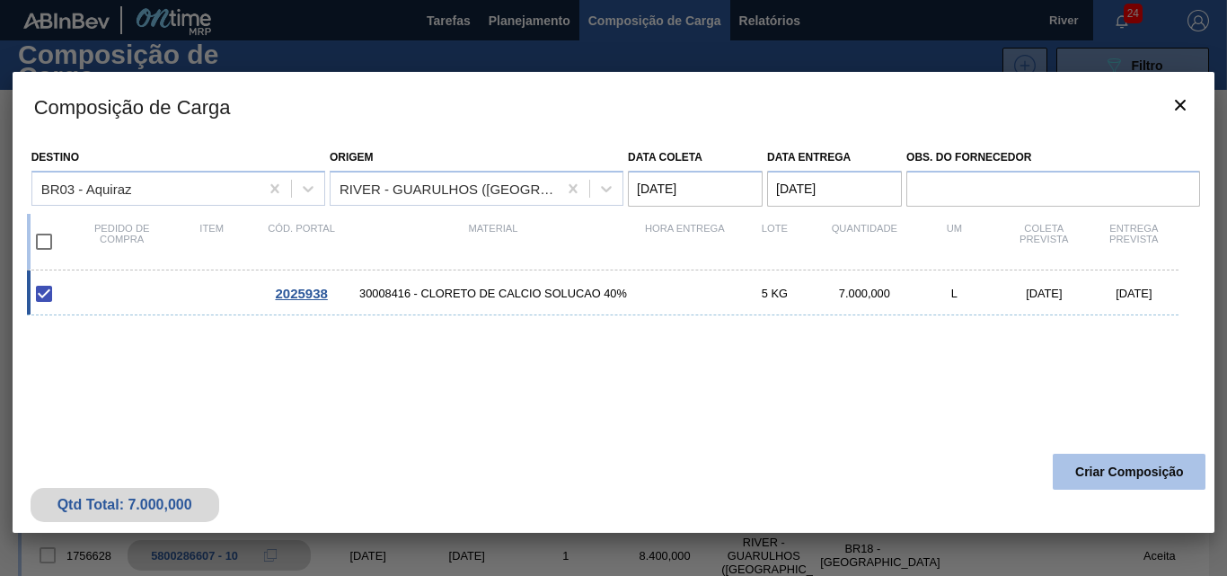
click at [1071, 463] on button "Criar Composição" at bounding box center [1129, 472] width 153 height 36
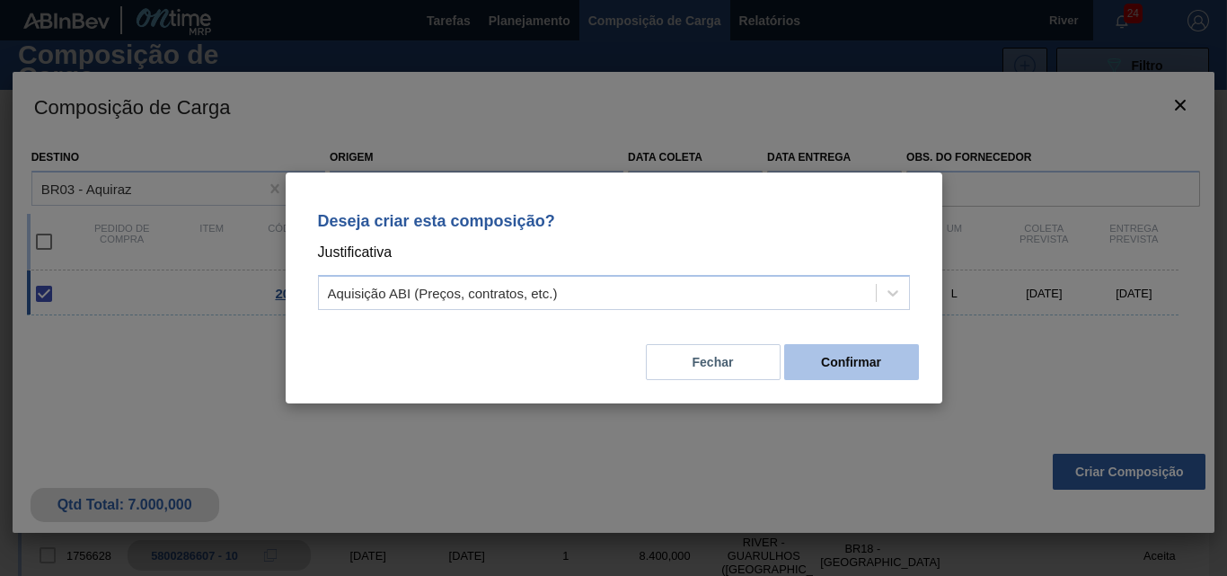
click at [793, 358] on button "Confirmar" at bounding box center [851, 362] width 135 height 36
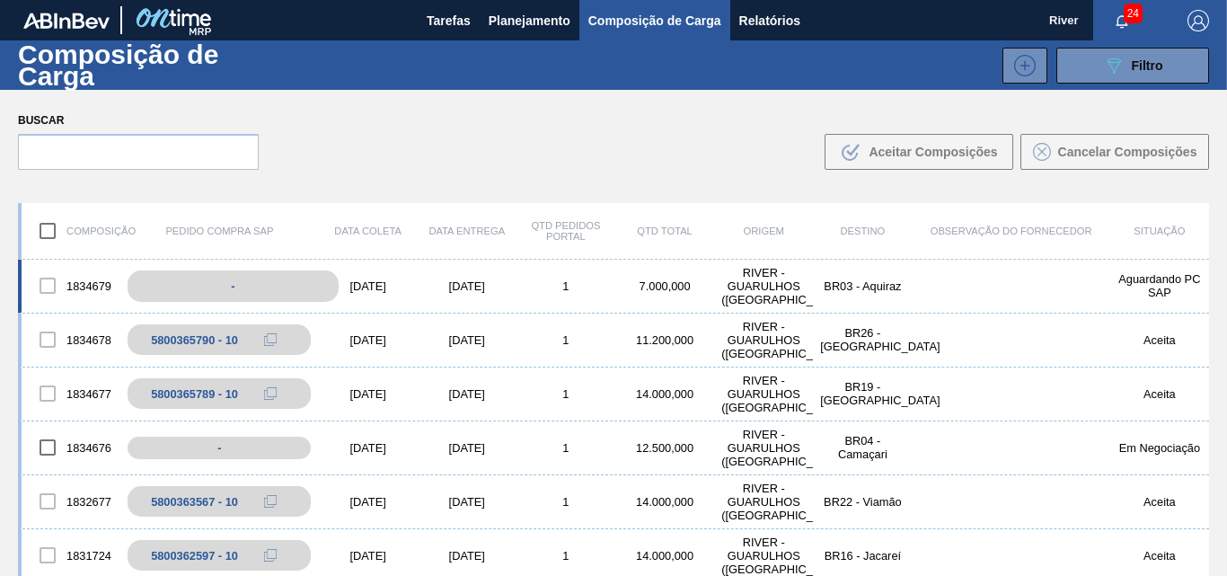
click at [297, 290] on div "-" at bounding box center [233, 285] width 210 height 31
click at [384, 282] on div "[DATE]" at bounding box center [368, 285] width 99 height 13
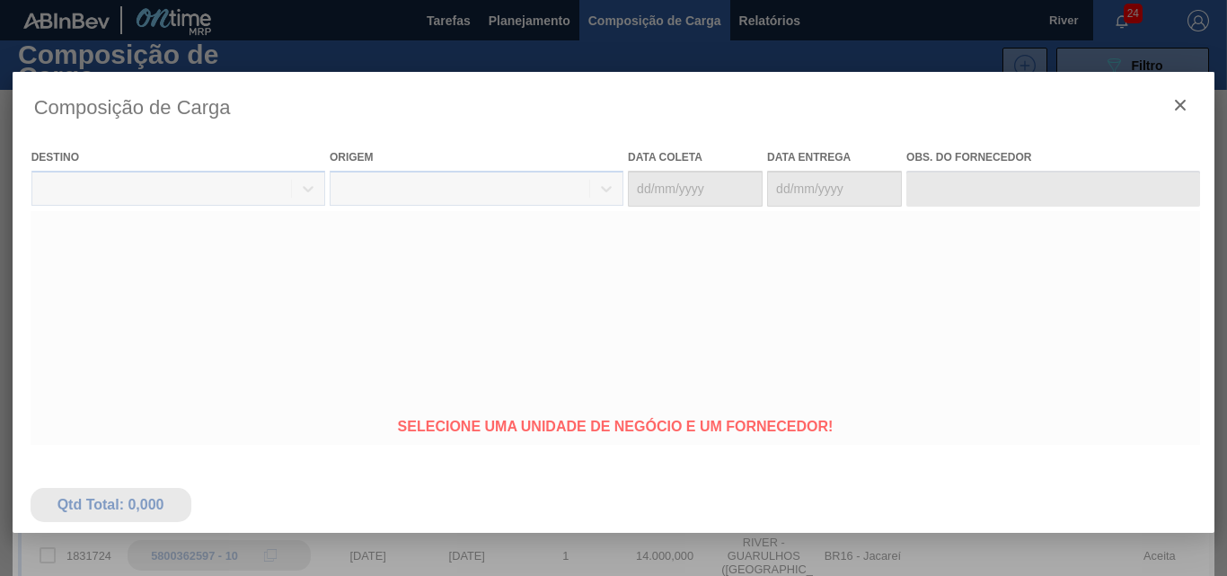
type coleta "[DATE]"
type entrega "[DATE]"
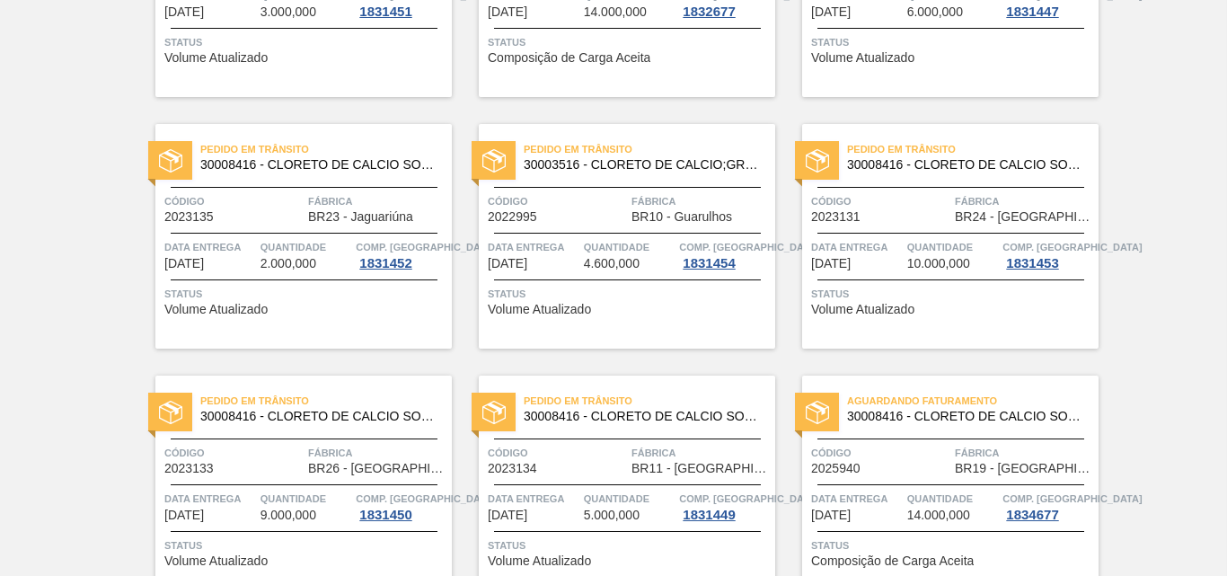
scroll to position [881, 0]
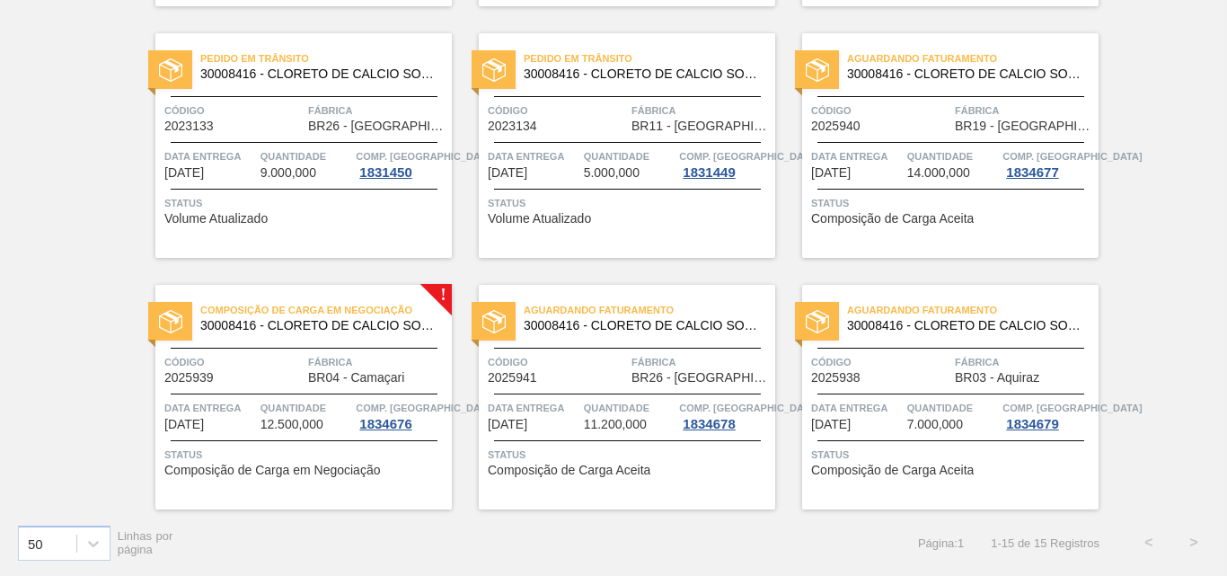
click at [175, 320] on img at bounding box center [170, 321] width 23 height 23
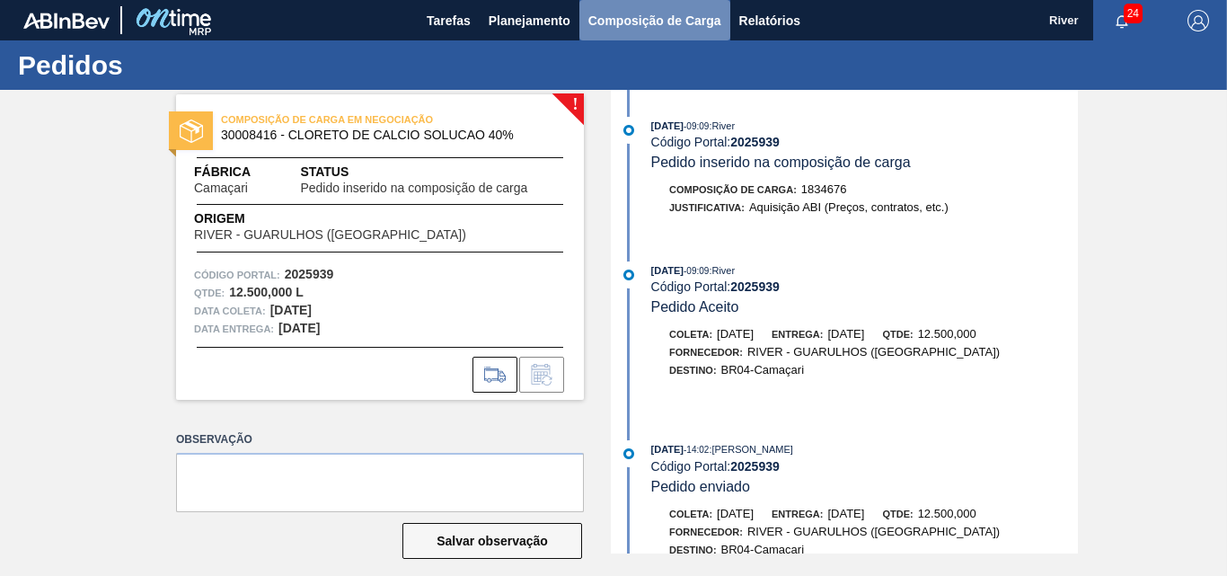
click at [648, 18] on span "Composição de Carga" at bounding box center [654, 21] width 133 height 22
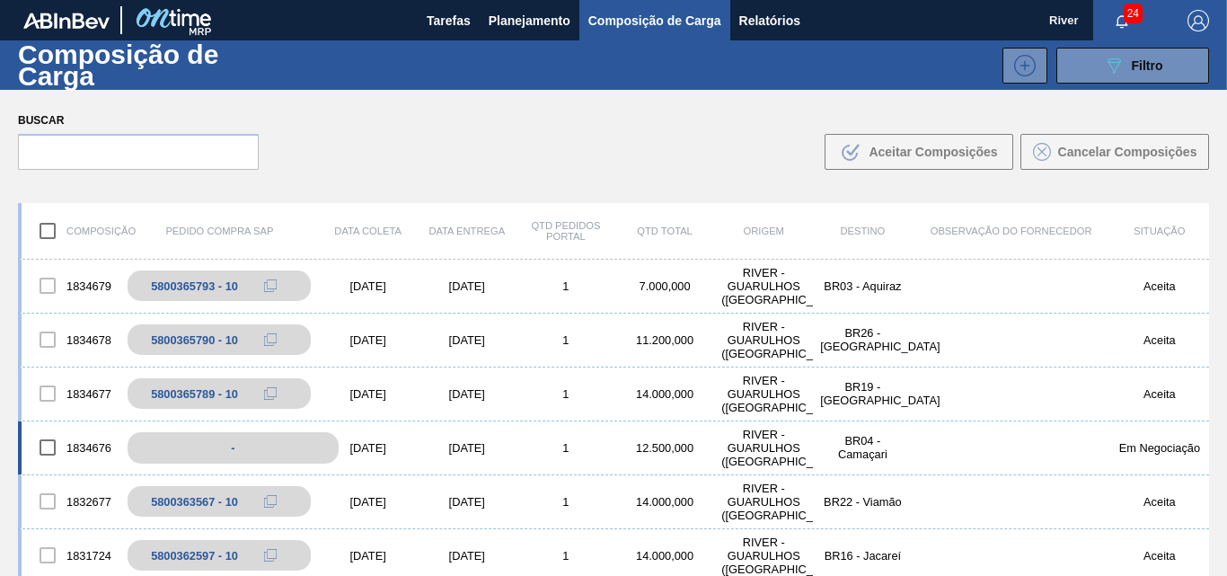
click at [242, 446] on div "-" at bounding box center [233, 447] width 210 height 31
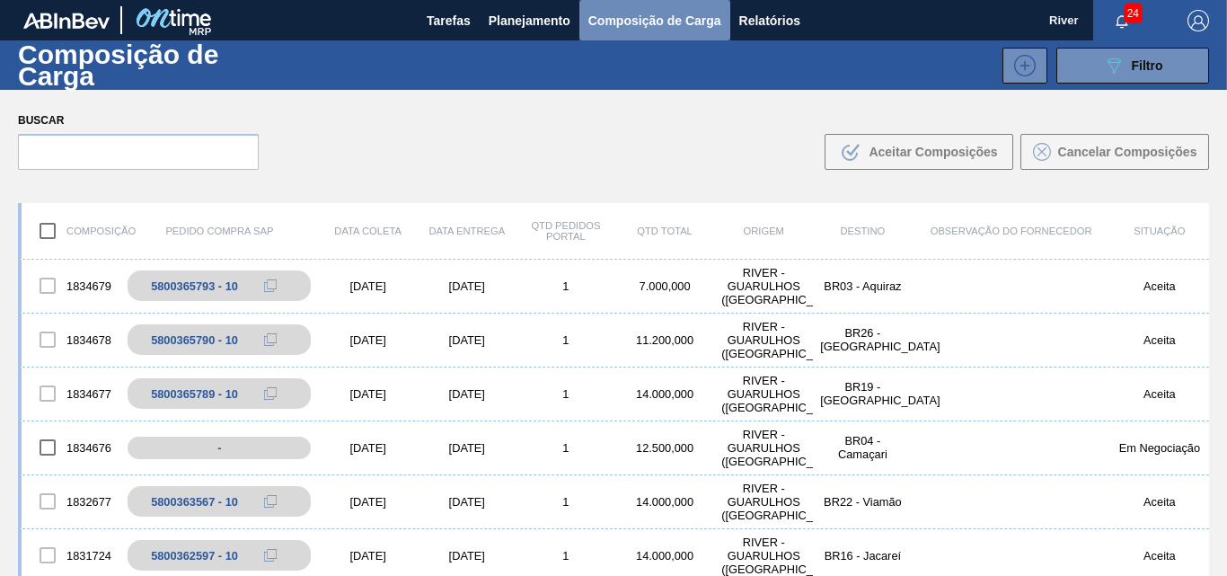
click at [691, 16] on span "Composição de Carga" at bounding box center [654, 21] width 133 height 22
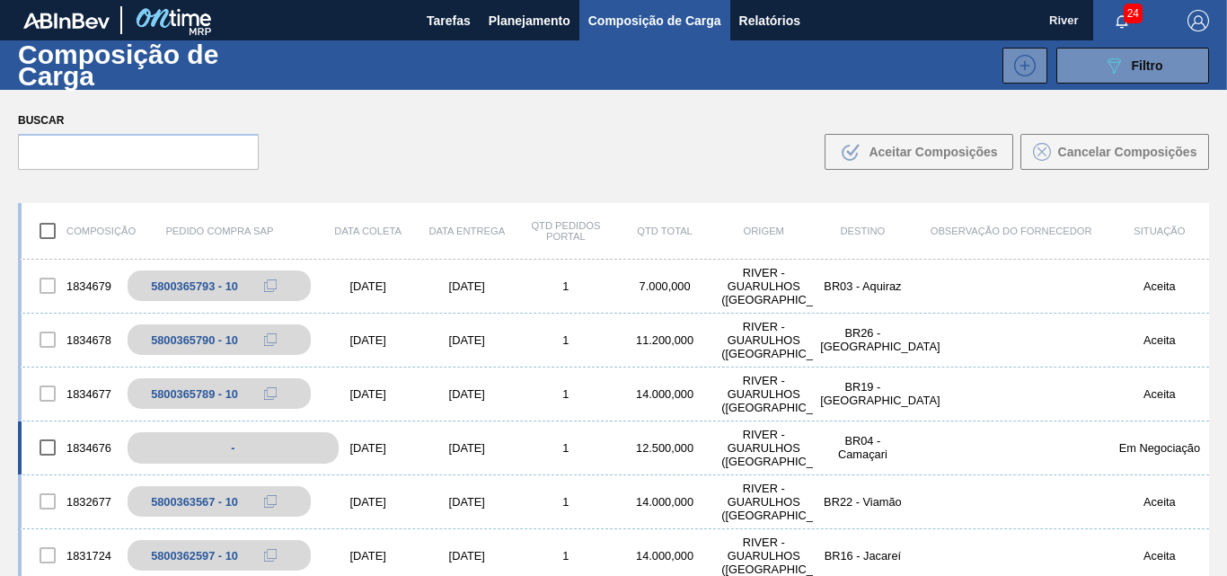
click at [301, 444] on div "-" at bounding box center [233, 447] width 210 height 31
click at [369, 447] on div "[DATE]" at bounding box center [368, 447] width 99 height 13
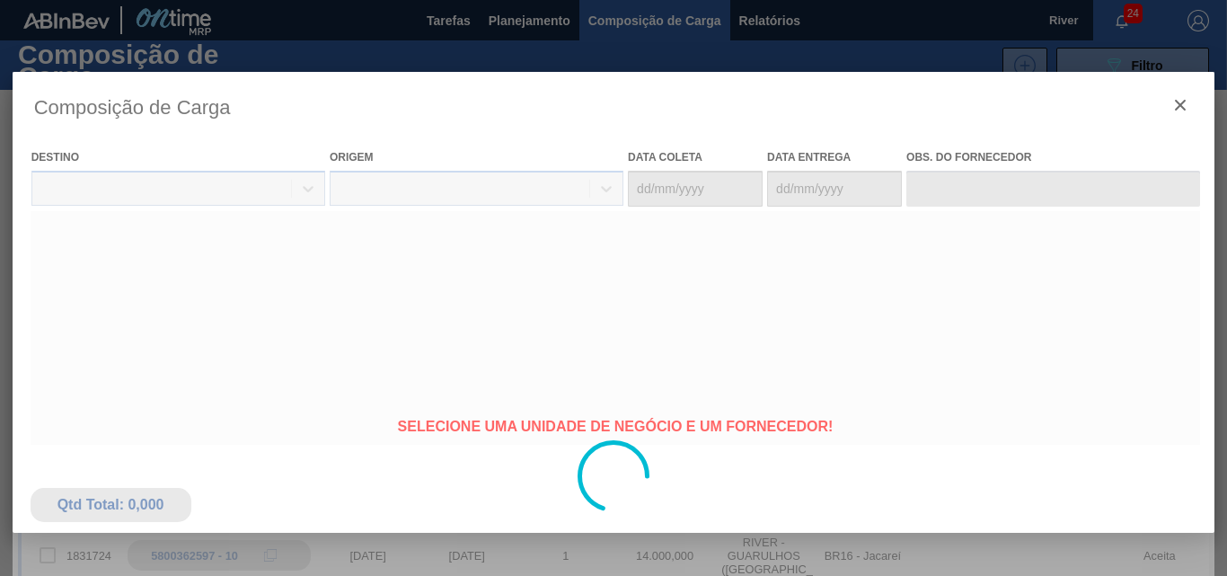
type coleta "[DATE]"
type entrega "[DATE]"
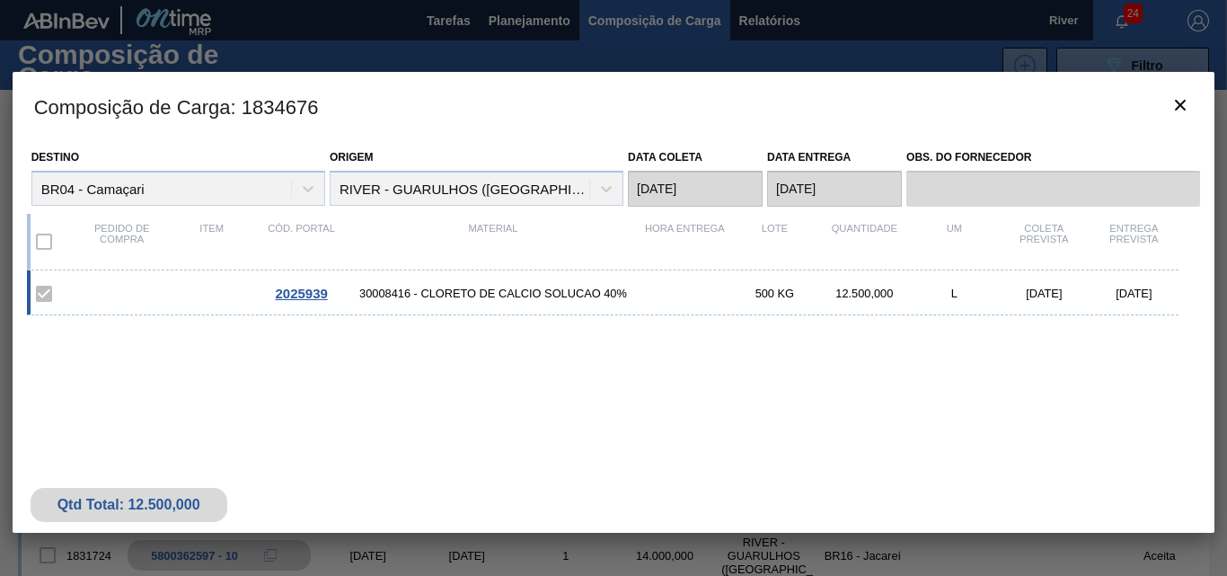
click at [294, 296] on span "2025939" at bounding box center [301, 293] width 52 height 15
